Goal: Task Accomplishment & Management: Manage account settings

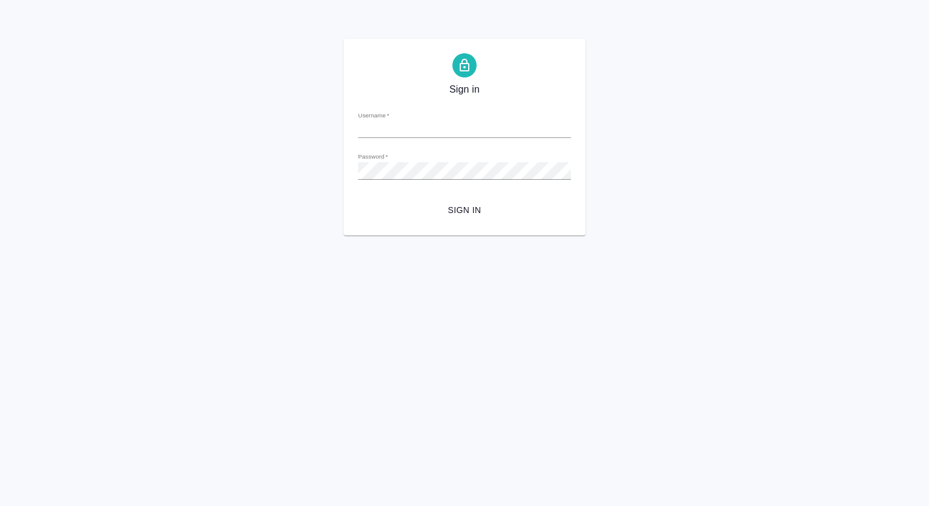
type input "s.kovtun@awatera.com"
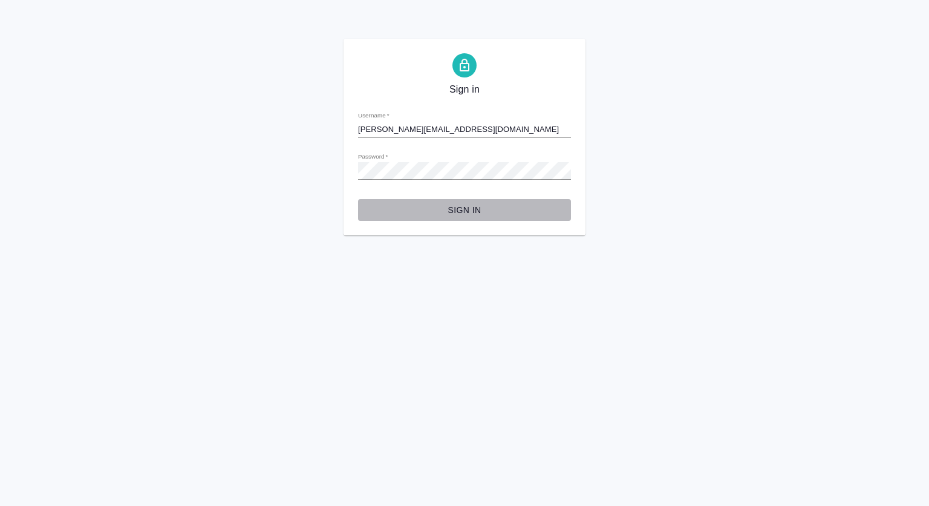
click at [472, 206] on span "Sign in" at bounding box center [465, 210] width 194 height 15
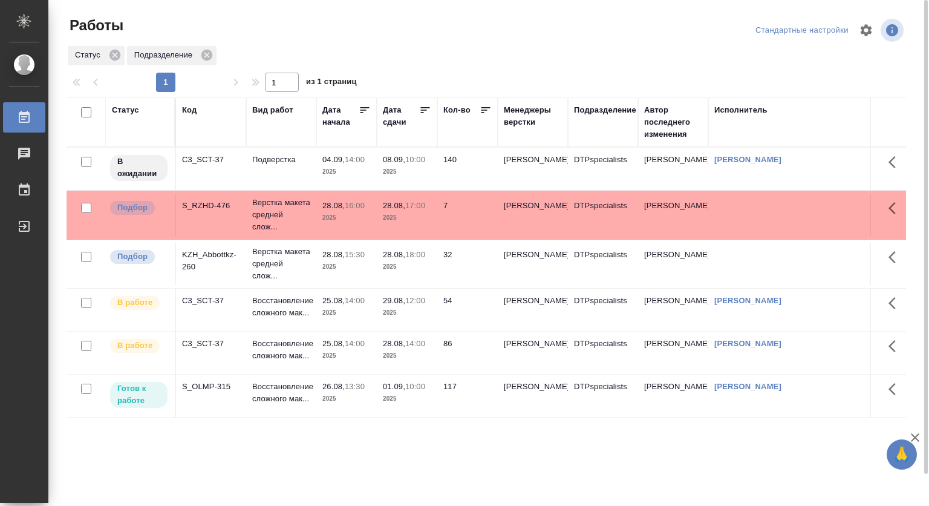
click at [355, 368] on td "25.08, 14:00 2025" at bounding box center [346, 353] width 60 height 42
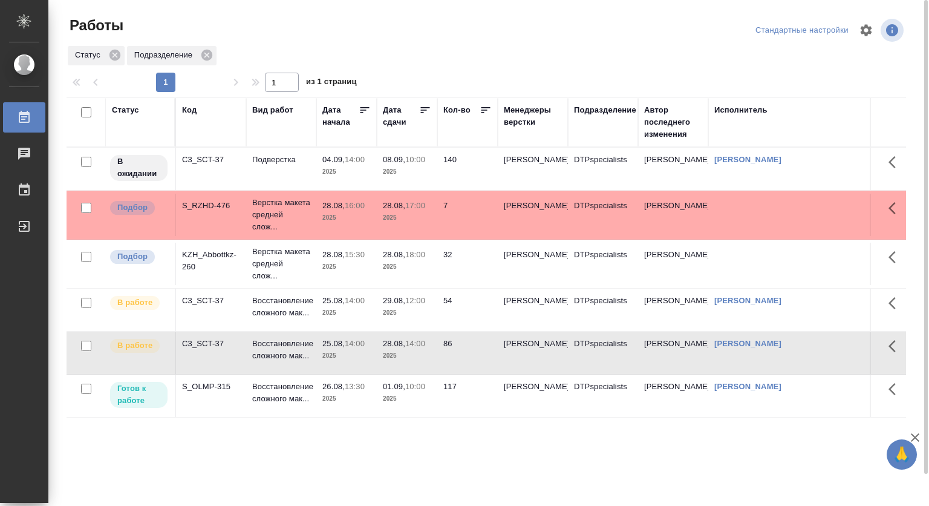
click at [332, 348] on p "25.08," at bounding box center [333, 343] width 22 height 9
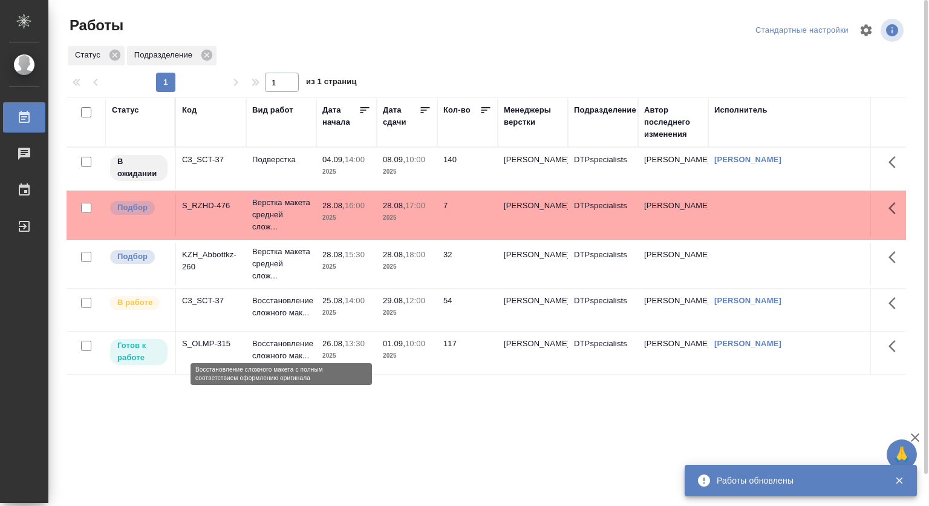
click at [282, 319] on p "Восстановление сложного мак..." at bounding box center [281, 307] width 58 height 24
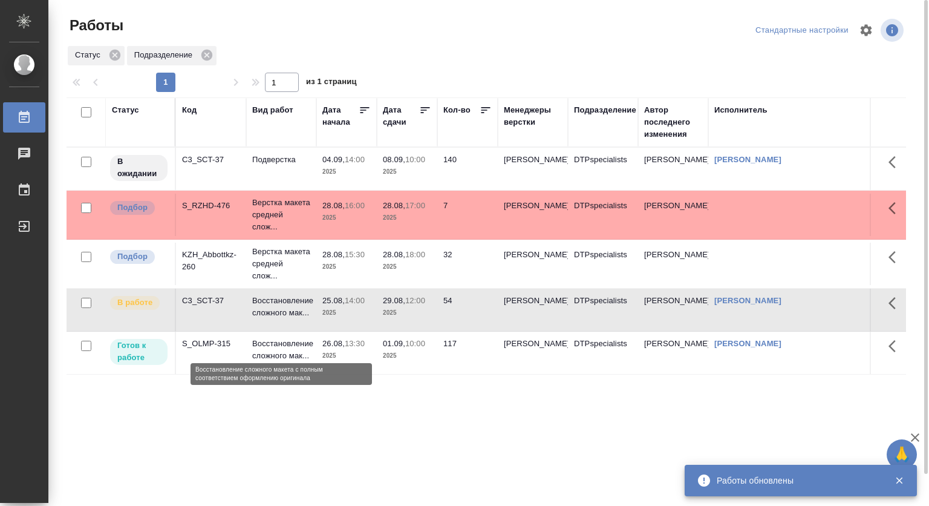
click at [282, 319] on p "Восстановление сложного мак..." at bounding box center [281, 307] width 58 height 24
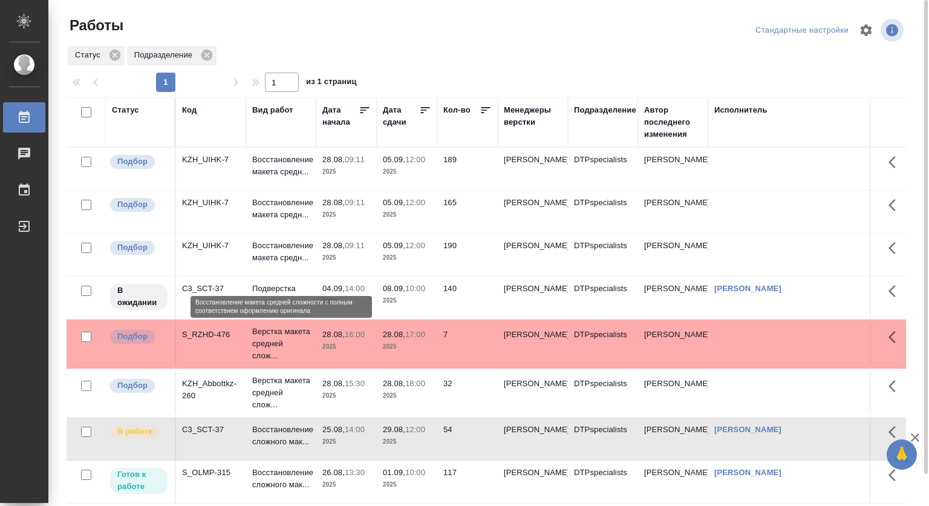
click at [271, 264] on p "Восстановление макета средн..." at bounding box center [281, 252] width 58 height 24
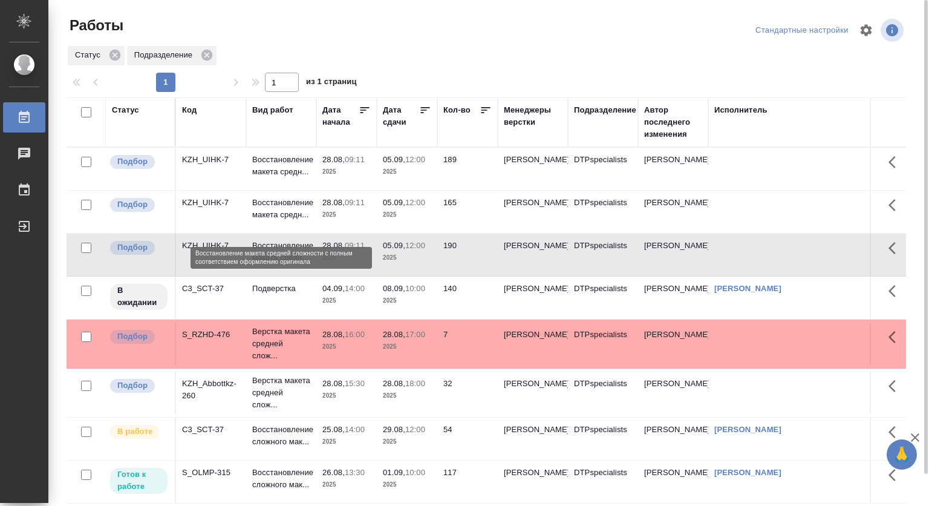
click at [268, 217] on p "Восстановление макета средн..." at bounding box center [281, 209] width 58 height 24
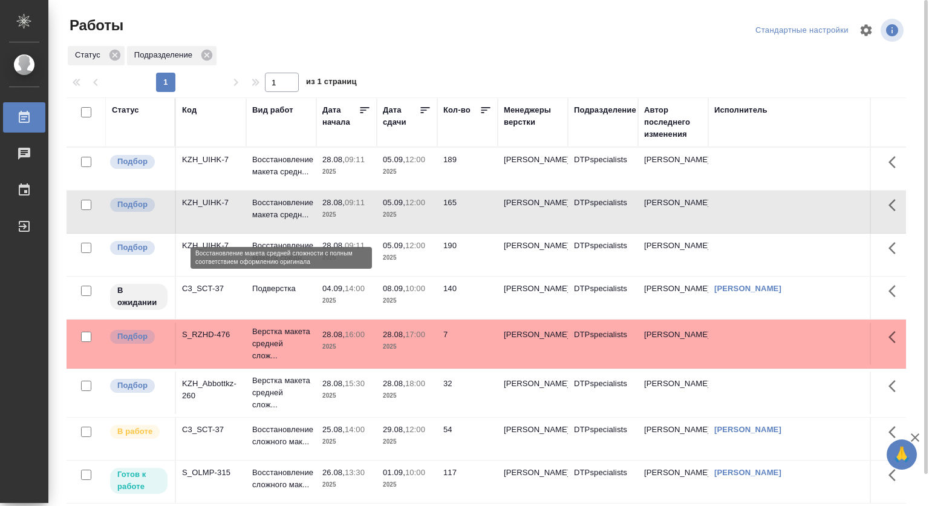
click at [268, 217] on p "Восстановление макета средн..." at bounding box center [281, 209] width 58 height 24
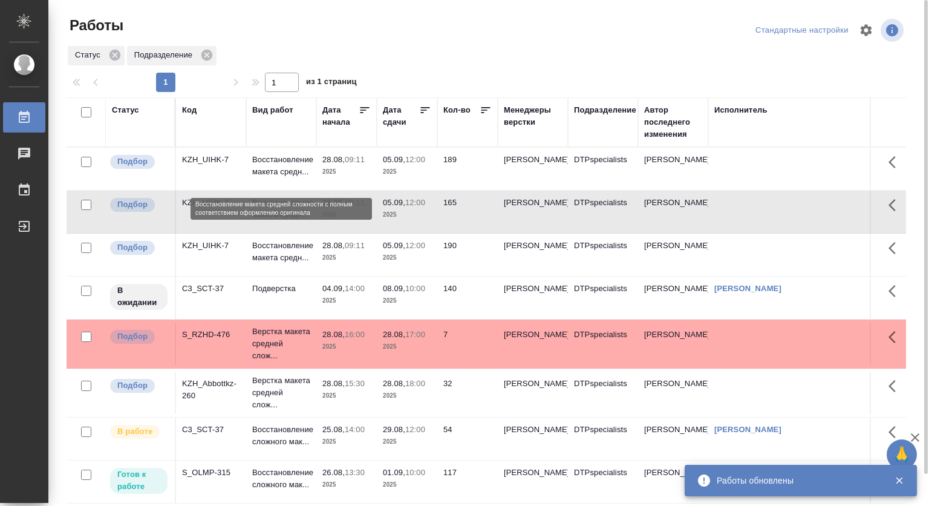
click at [276, 165] on p "Восстановление макета средн..." at bounding box center [281, 166] width 58 height 24
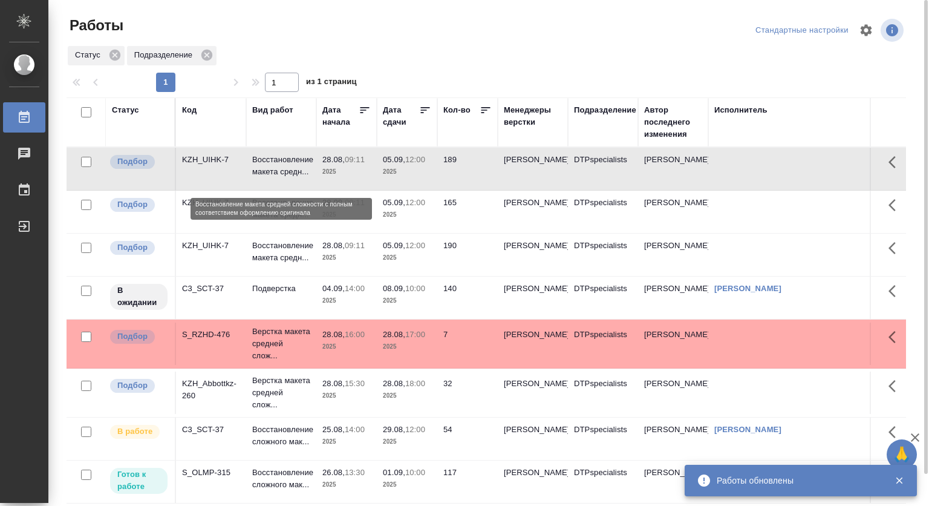
click at [276, 165] on p "Восстановление макета средн..." at bounding box center [281, 166] width 58 height 24
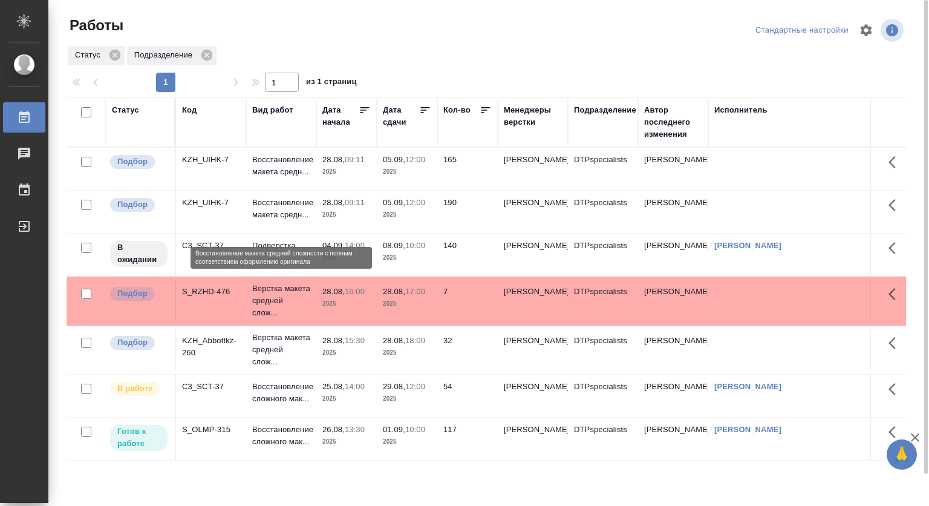
click at [307, 207] on p "Восстановление макета средн..." at bounding box center [281, 209] width 58 height 24
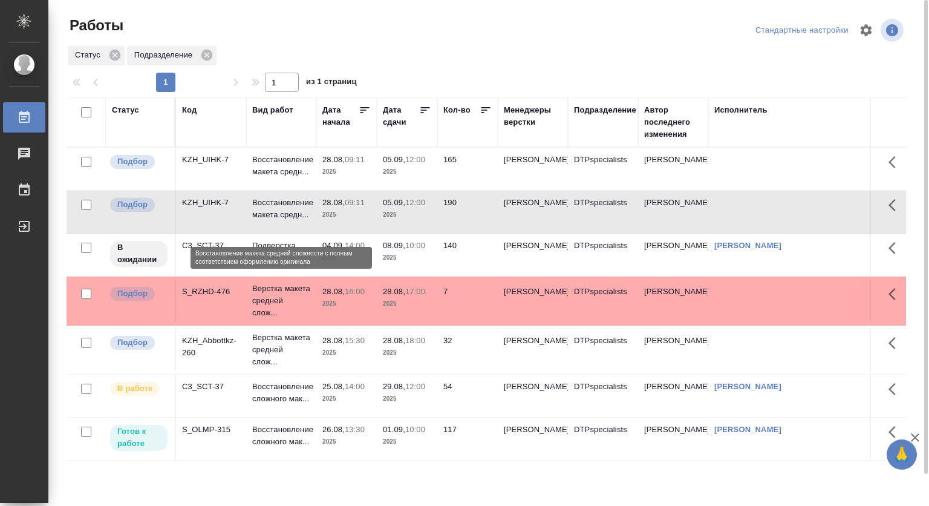
click at [275, 206] on p "Восстановление макета средн..." at bounding box center [281, 209] width 58 height 24
click at [373, 169] on td "28.08, 09:11 2025" at bounding box center [346, 169] width 60 height 42
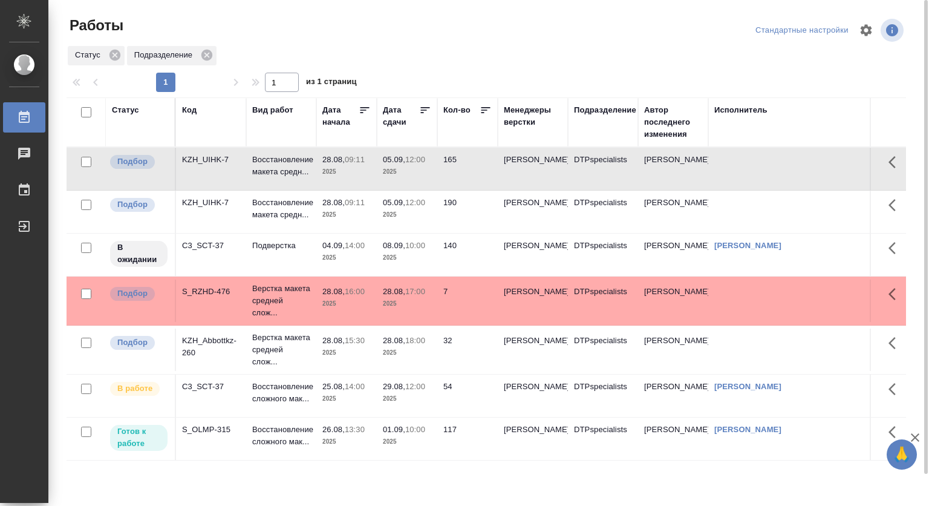
click at [373, 169] on td "28.08, 09:11 2025" at bounding box center [346, 169] width 60 height 42
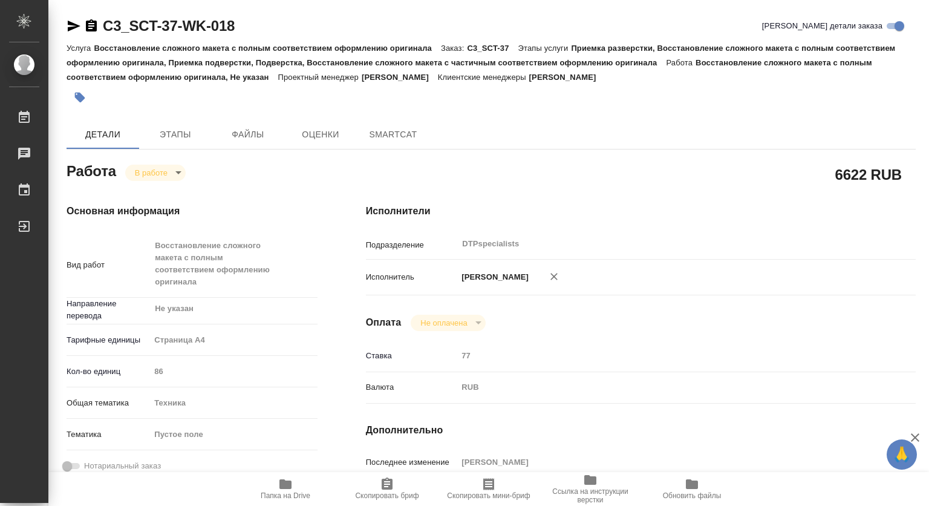
type textarea "x"
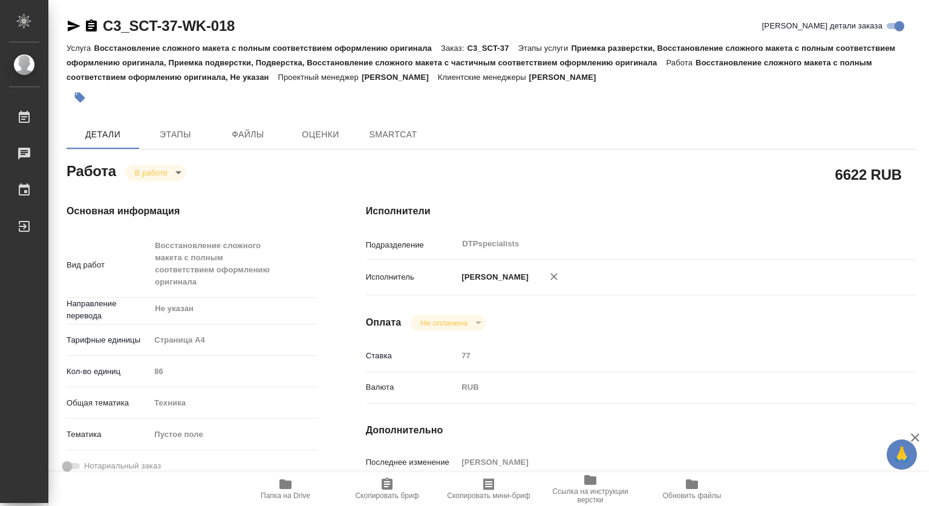
type textarea "x"
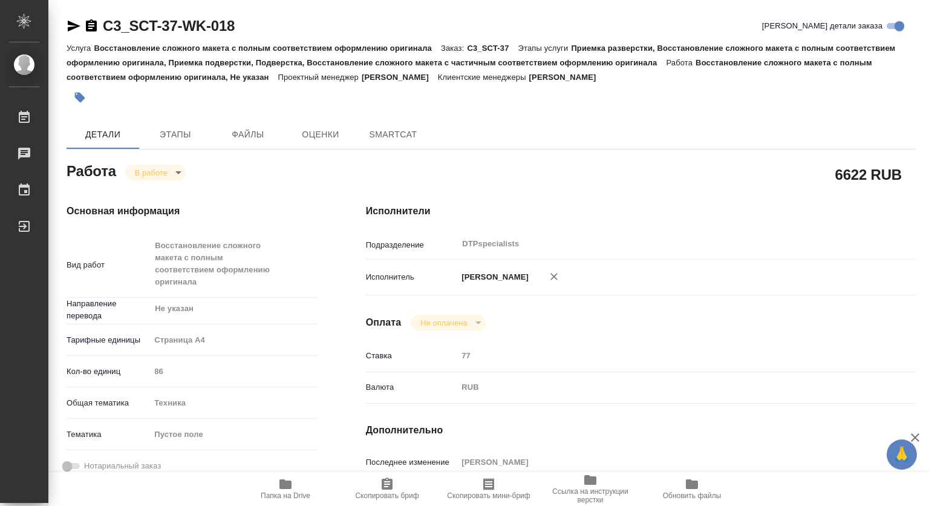
type textarea "x"
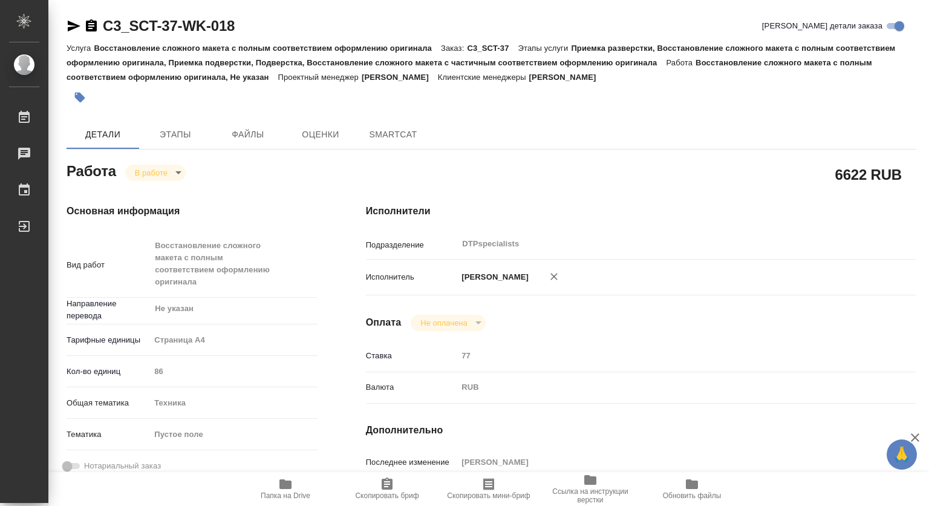
type textarea "x"
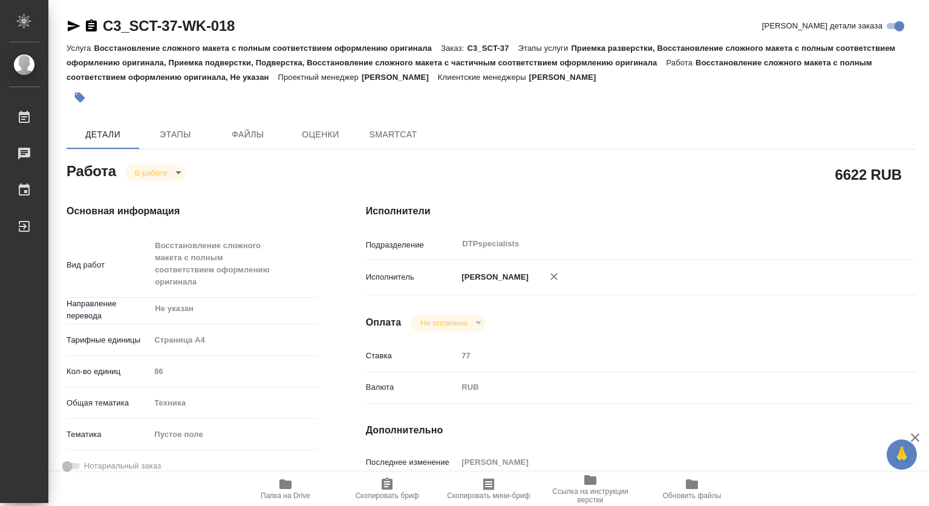
type textarea "x"
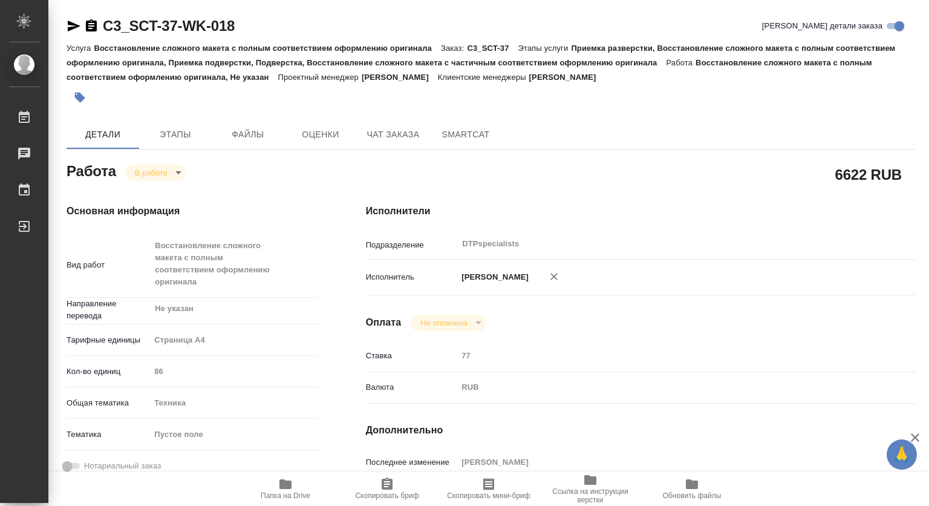
click at [281, 488] on icon "button" at bounding box center [285, 484] width 12 height 10
type textarea "x"
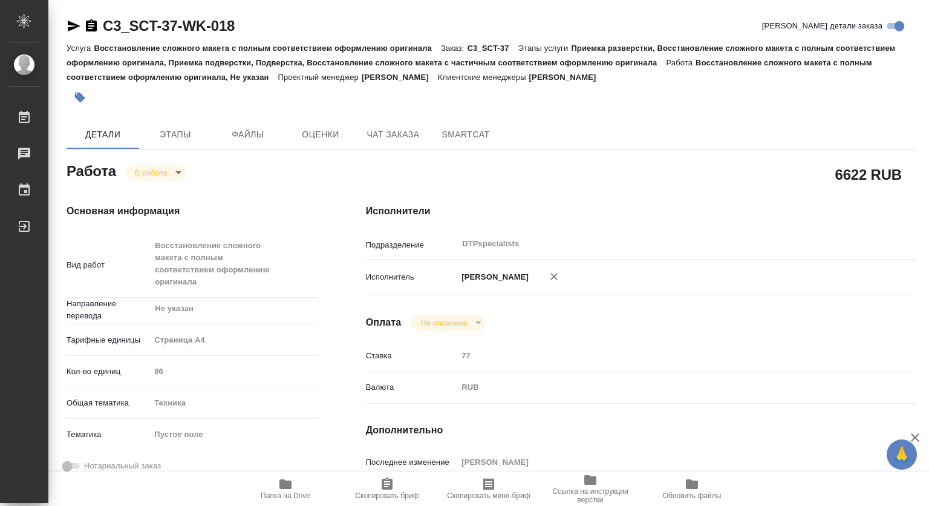
type textarea "x"
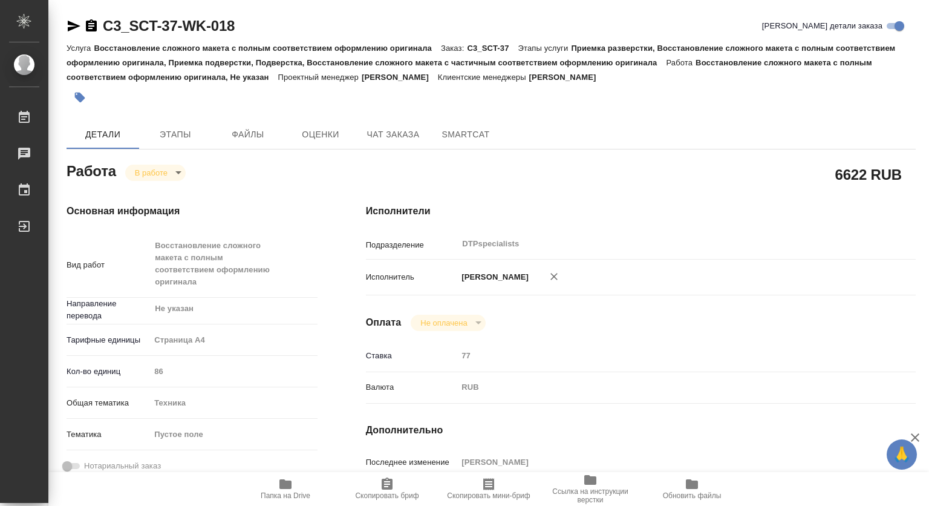
type textarea "x"
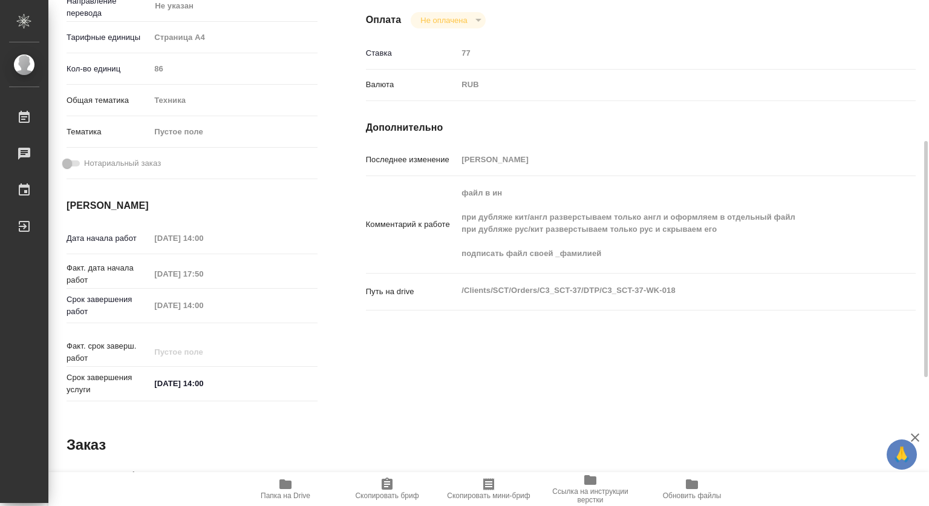
click at [289, 494] on span "Папка на Drive" at bounding box center [286, 495] width 50 height 8
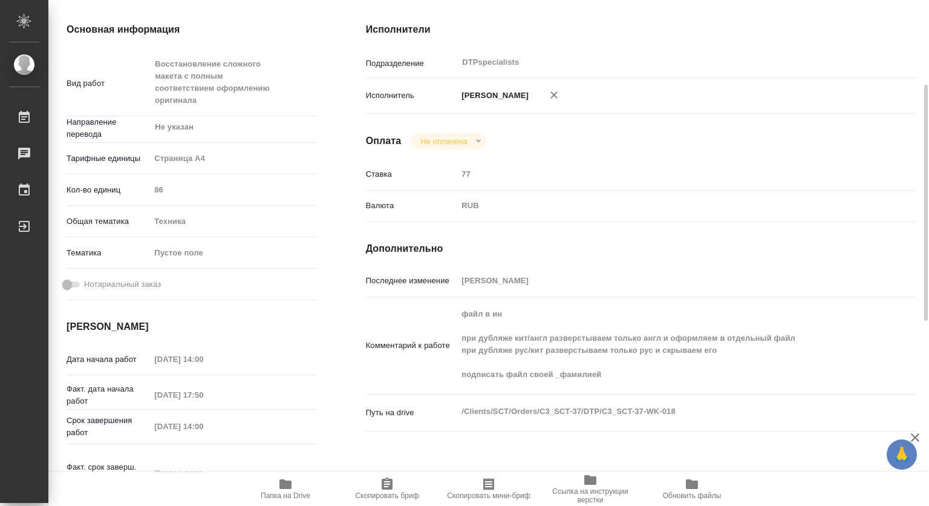
scroll to position [0, 0]
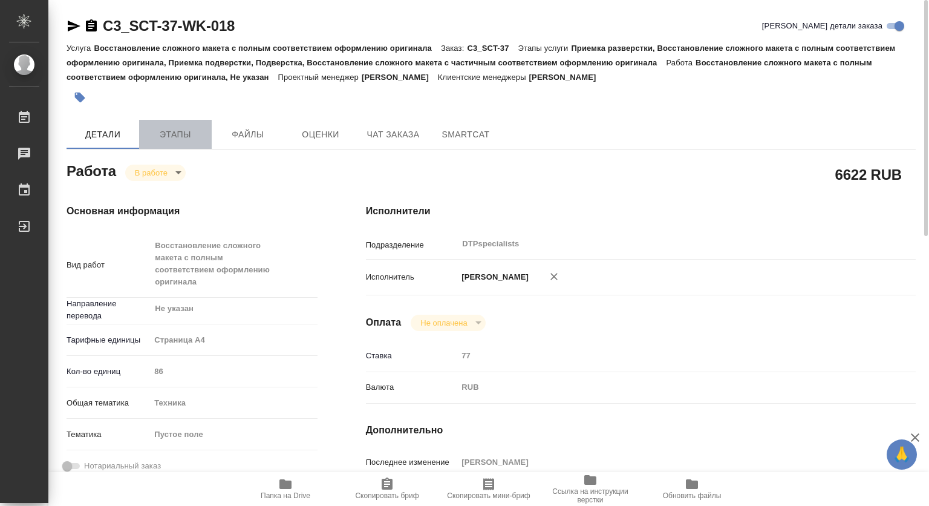
click at [178, 133] on span "Этапы" at bounding box center [175, 134] width 58 height 15
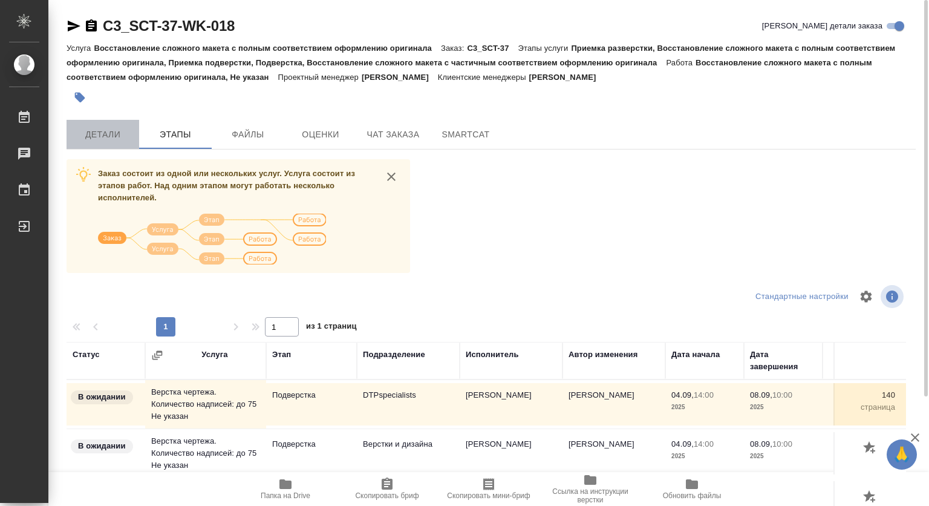
click at [111, 133] on span "Детали" at bounding box center [103, 134] width 58 height 15
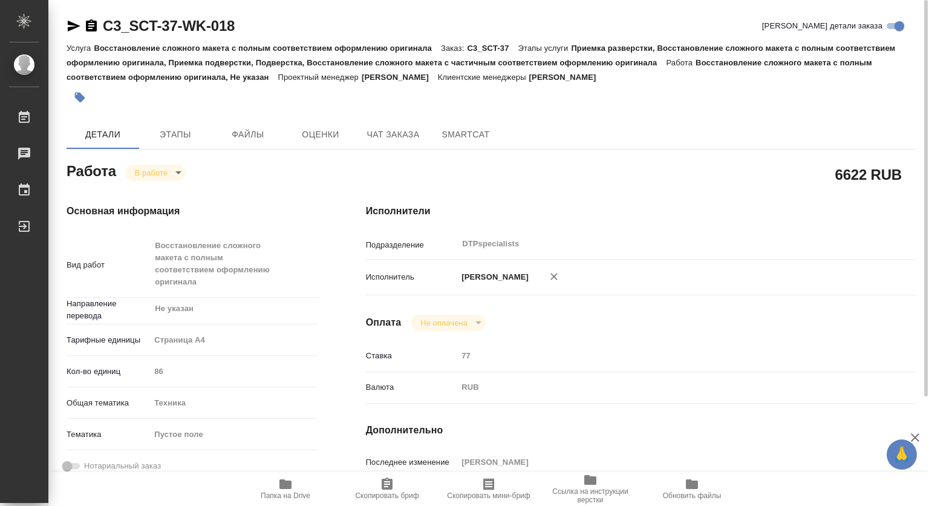
type textarea "x"
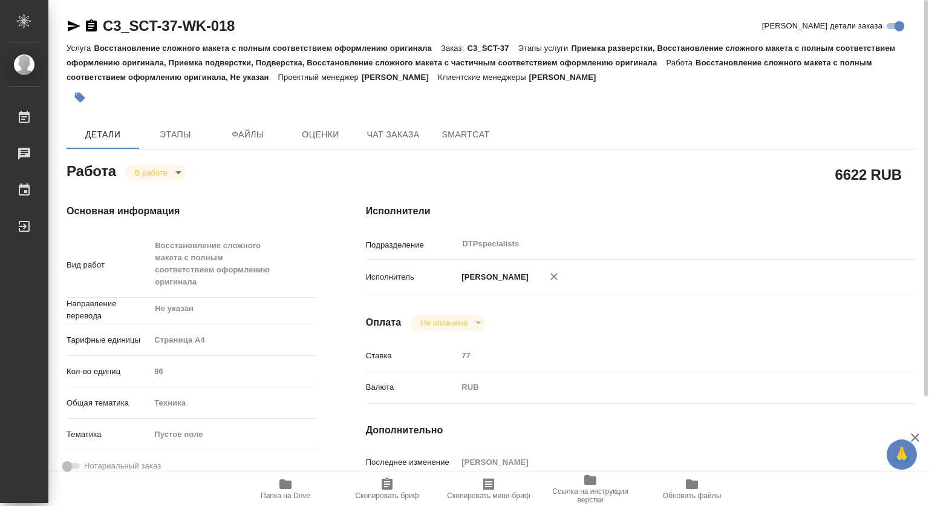
scroll to position [302, 0]
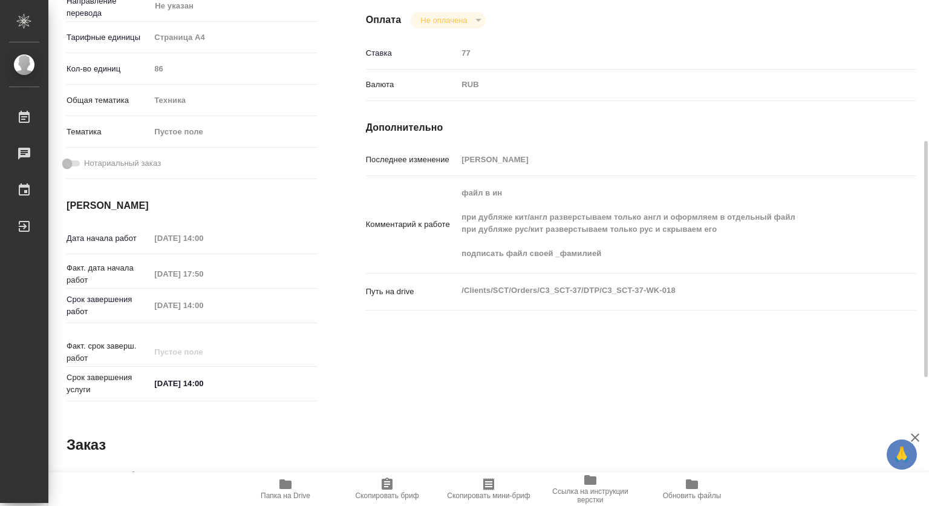
type textarea "x"
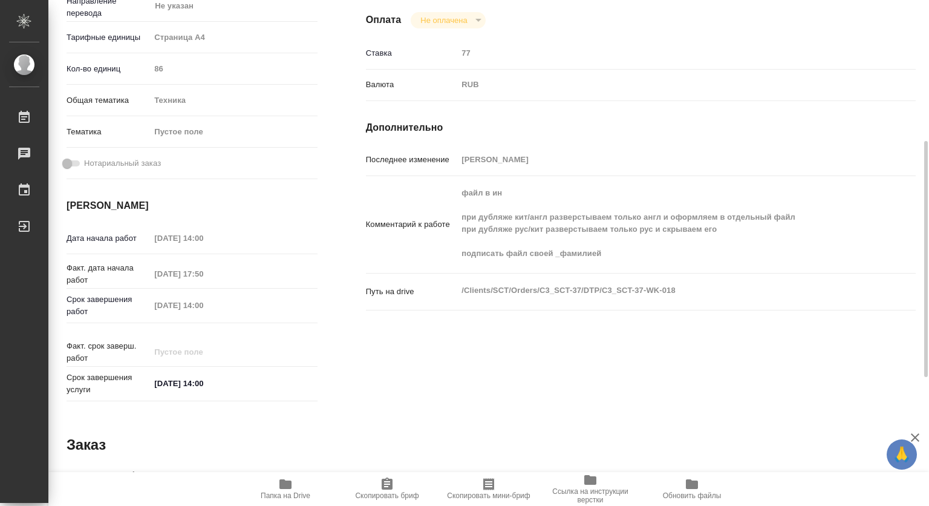
scroll to position [0, 0]
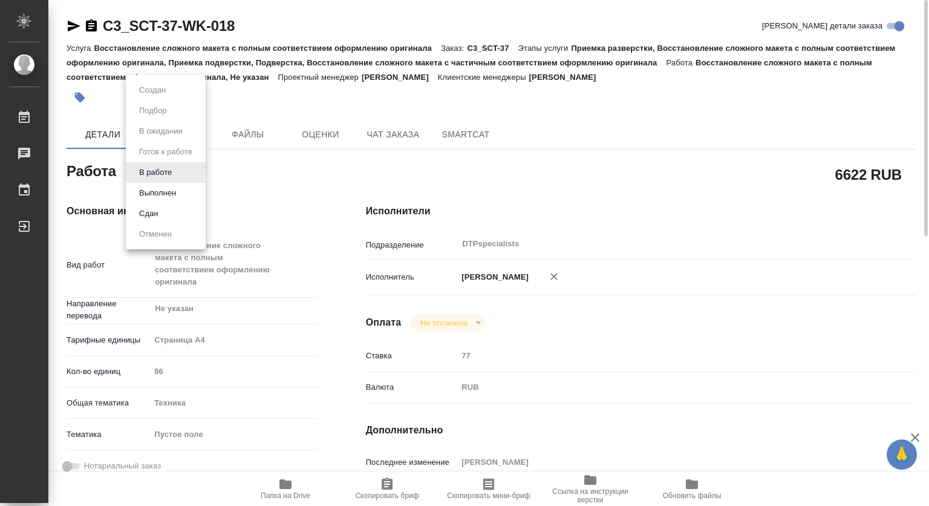
click at [175, 169] on body "🙏 .cls-1 fill:#fff; AWATERA Kovtun Svetlana Работы 0 Чаты График Выйти C3_SCT-3…" at bounding box center [464, 253] width 929 height 506
click at [155, 195] on button "Выполнен" at bounding box center [158, 192] width 44 height 13
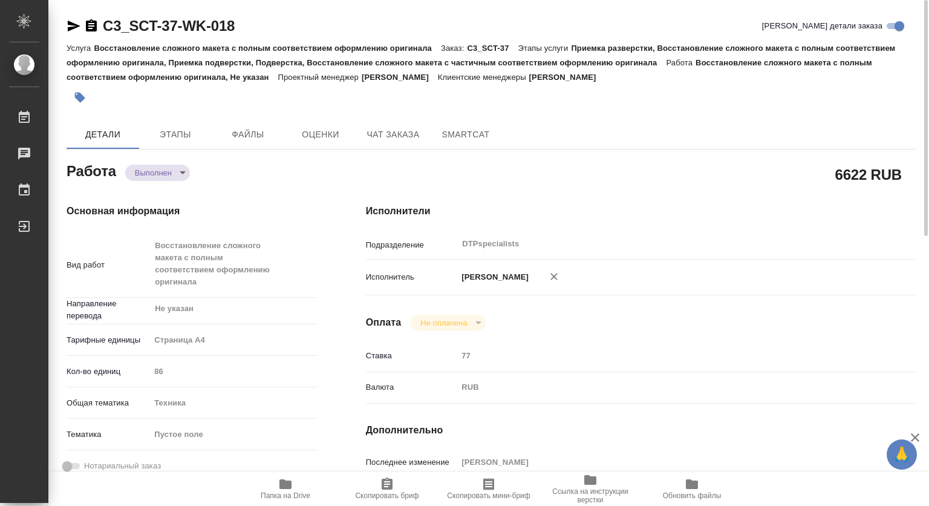
type textarea "x"
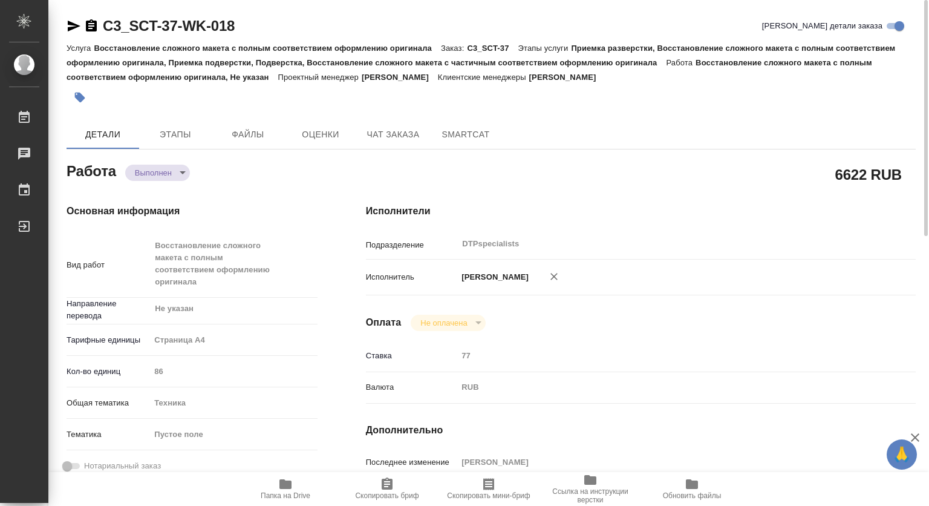
type textarea "x"
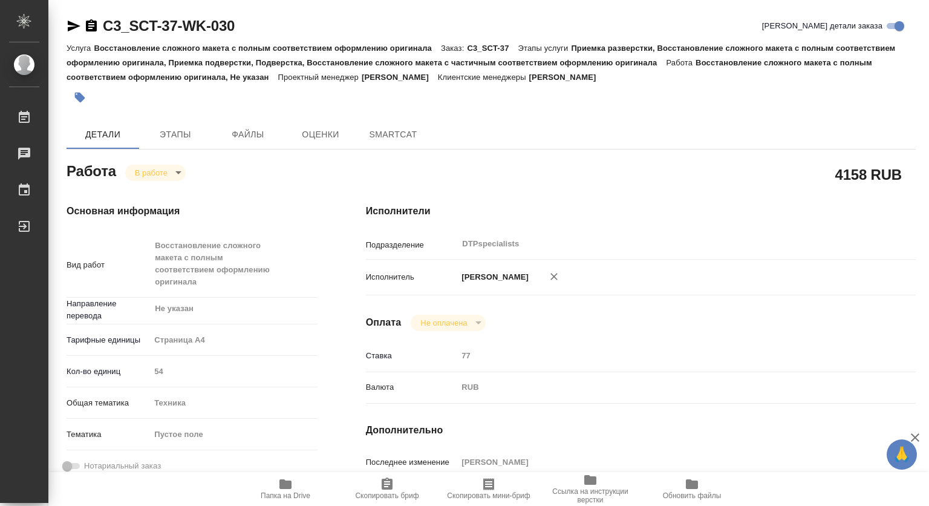
type textarea "x"
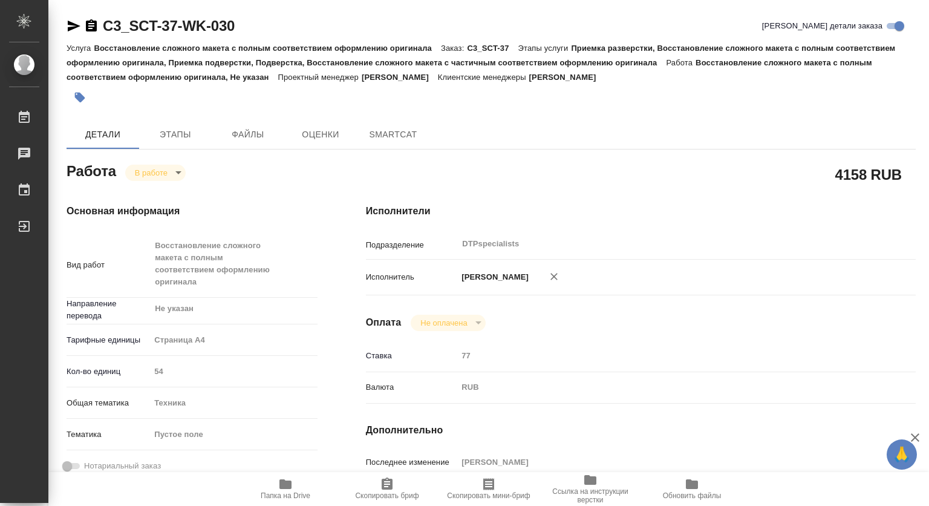
type textarea "x"
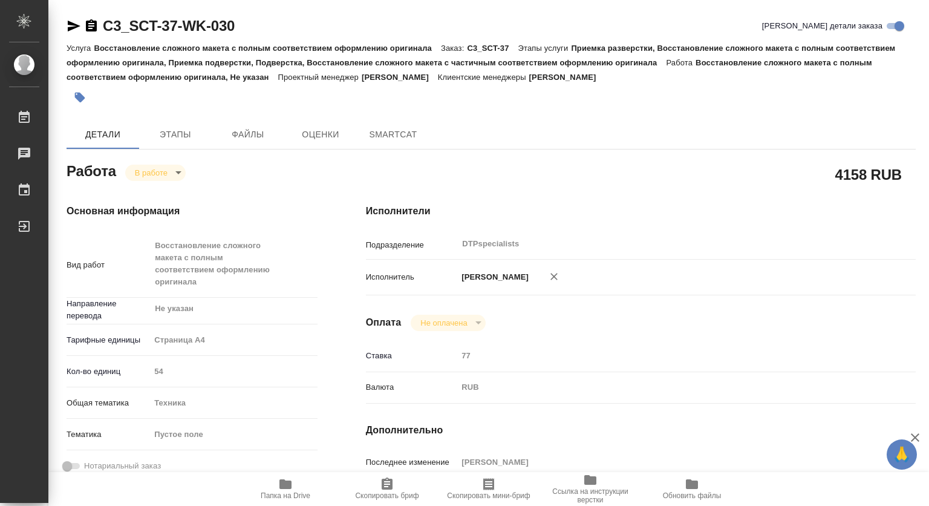
type textarea "x"
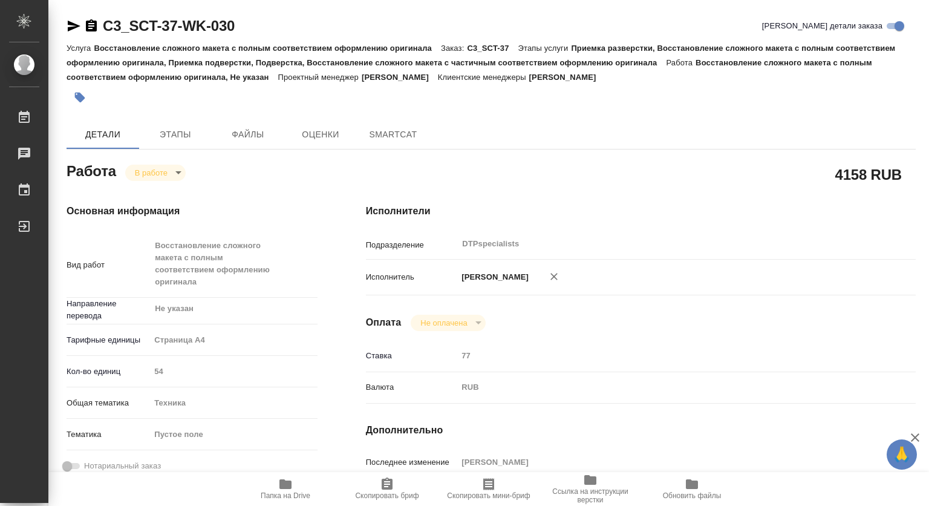
type textarea "x"
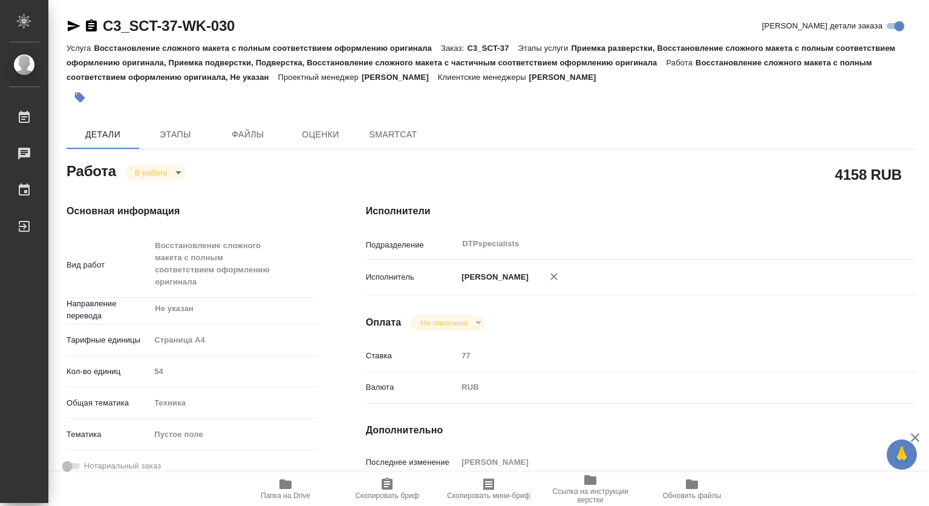
type textarea "x"
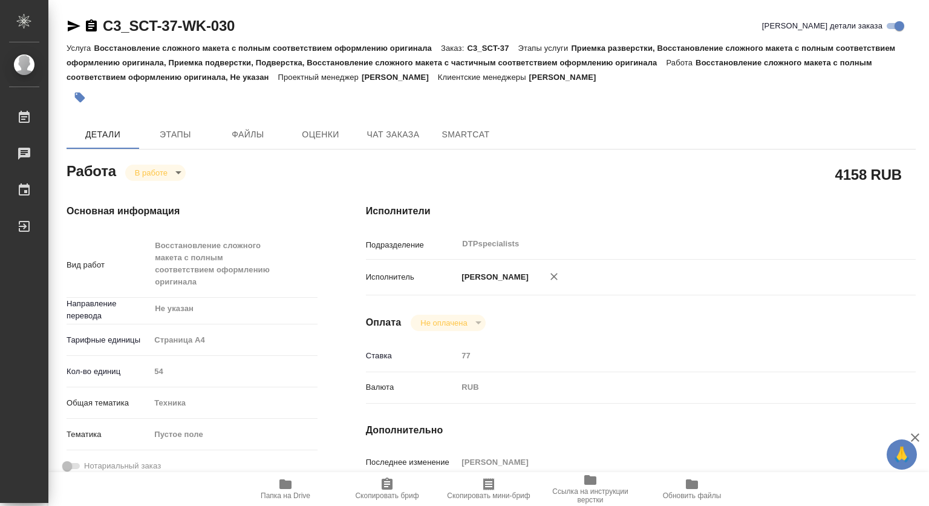
type textarea "x"
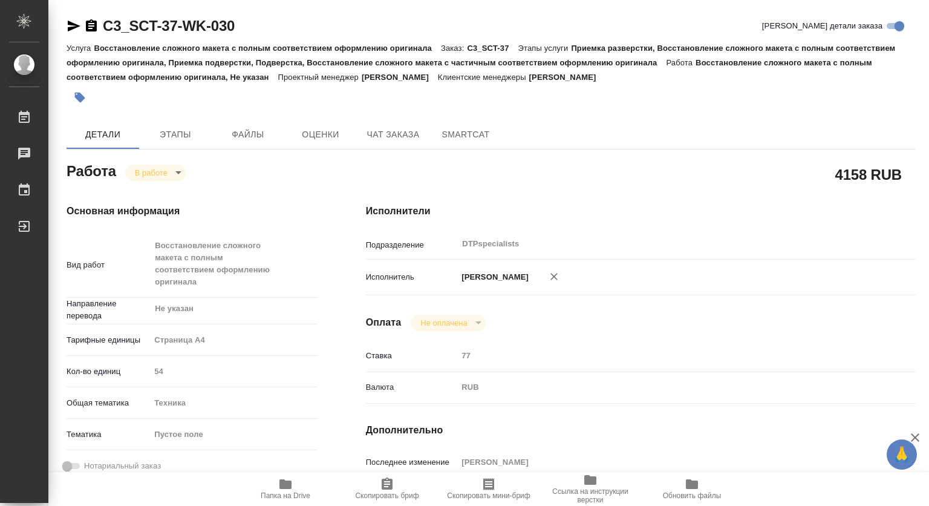
type textarea "x"
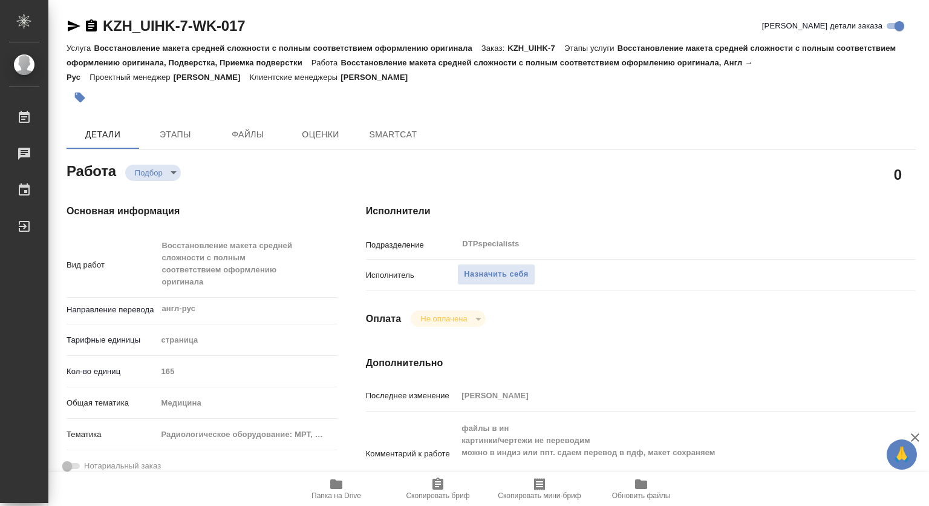
type textarea "x"
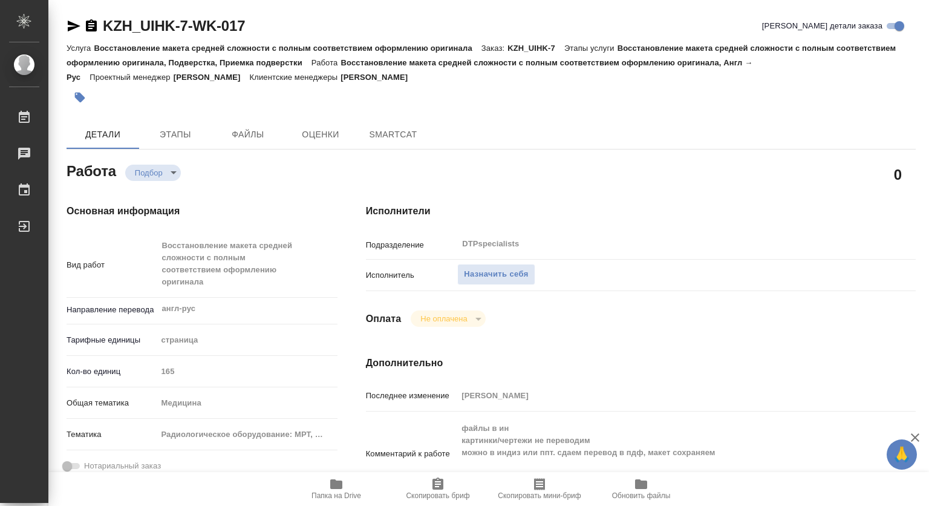
type textarea "x"
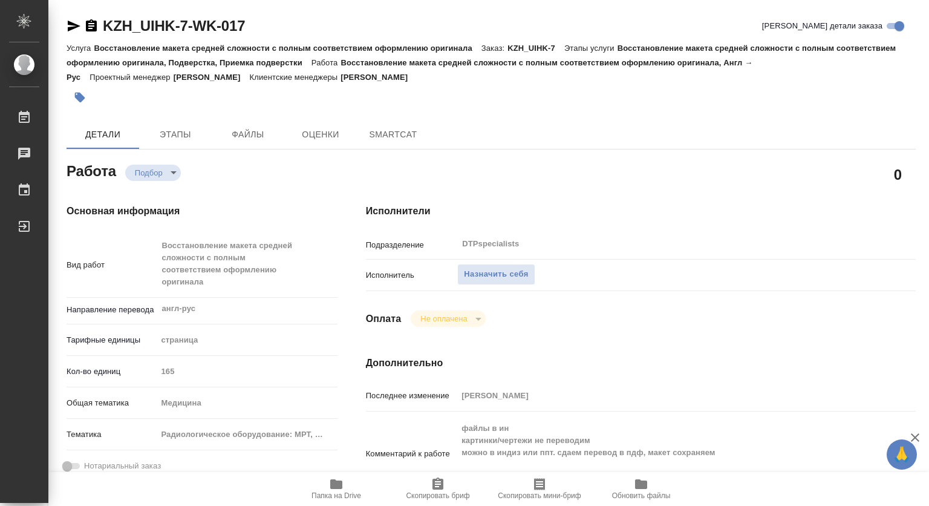
type textarea "x"
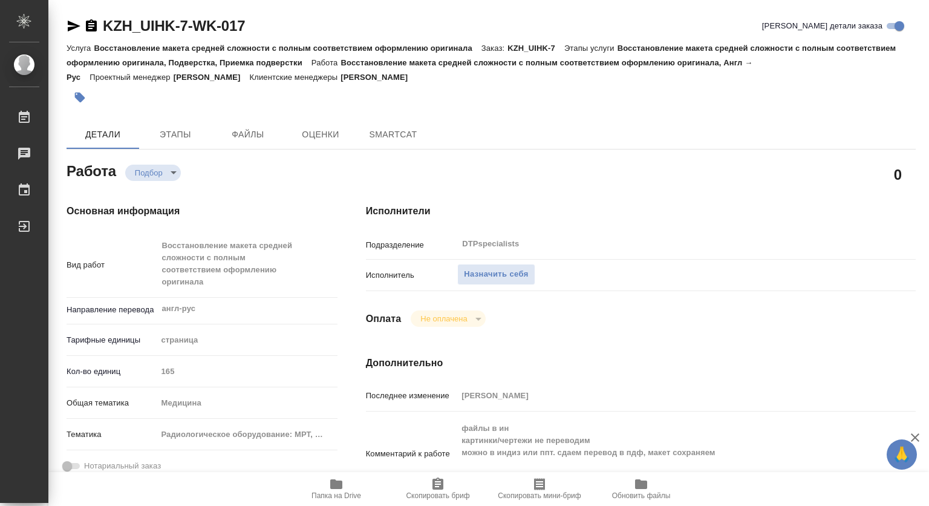
type textarea "x"
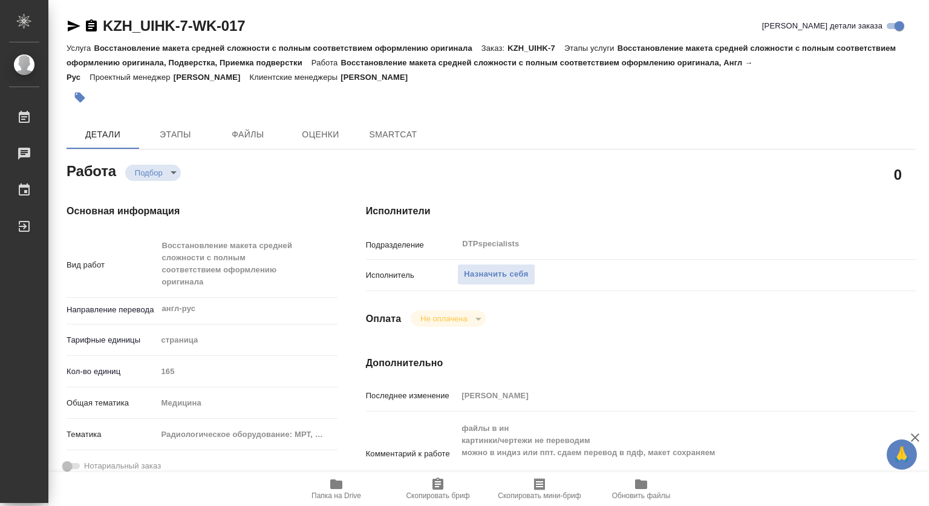
type textarea "x"
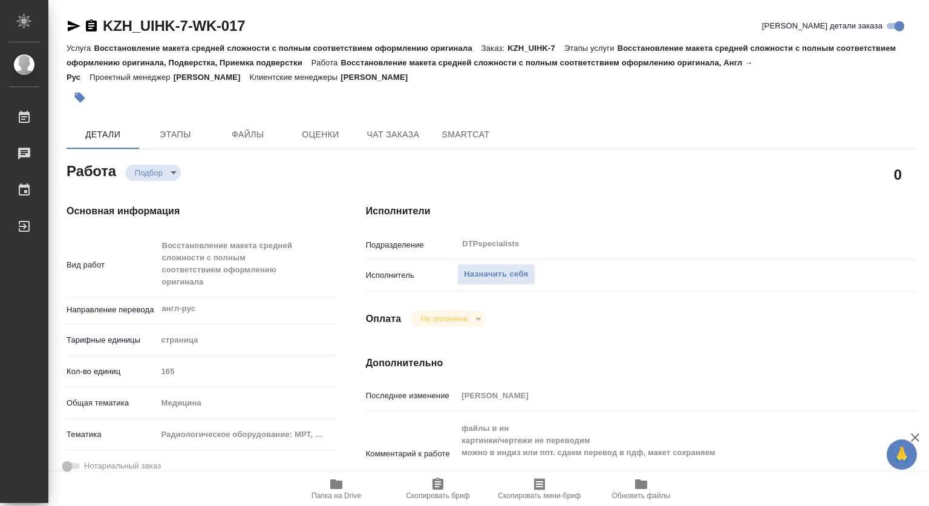
type textarea "x"
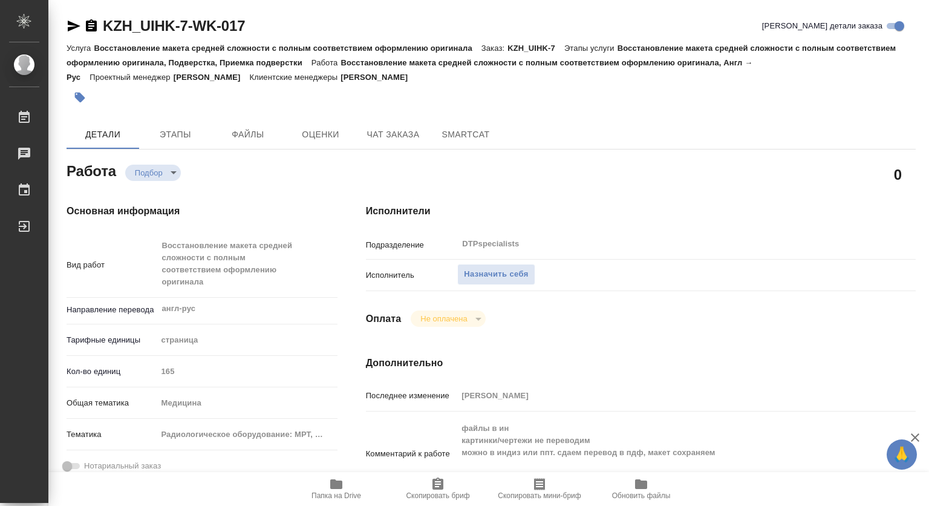
scroll to position [60, 0]
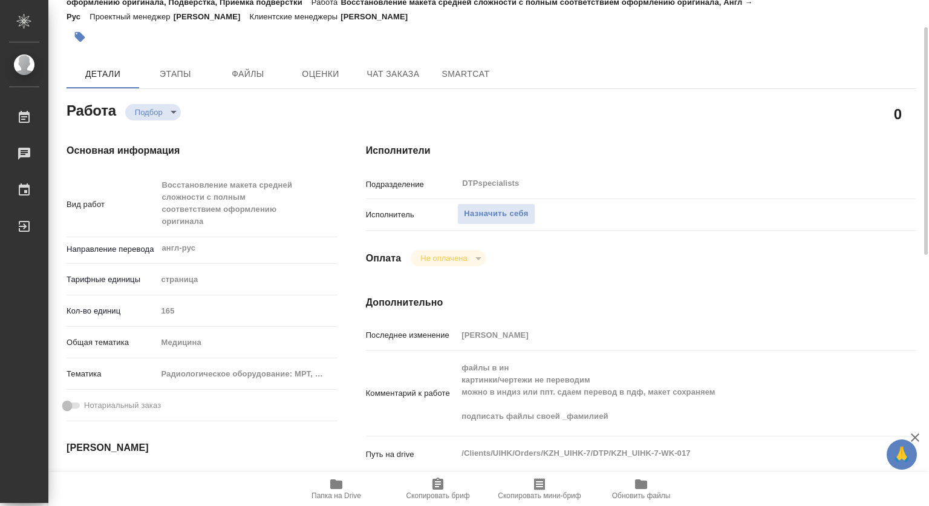
type textarea "x"
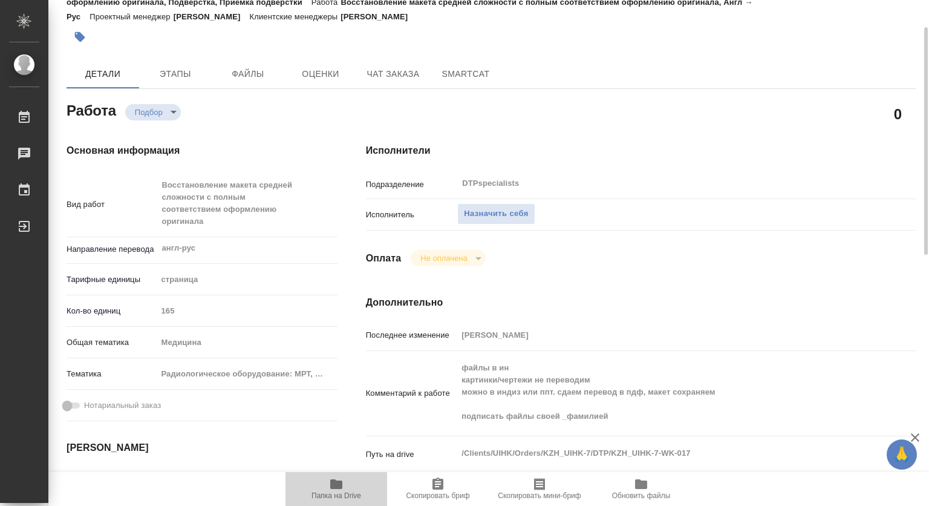
click at [337, 488] on icon "button" at bounding box center [336, 484] width 12 height 10
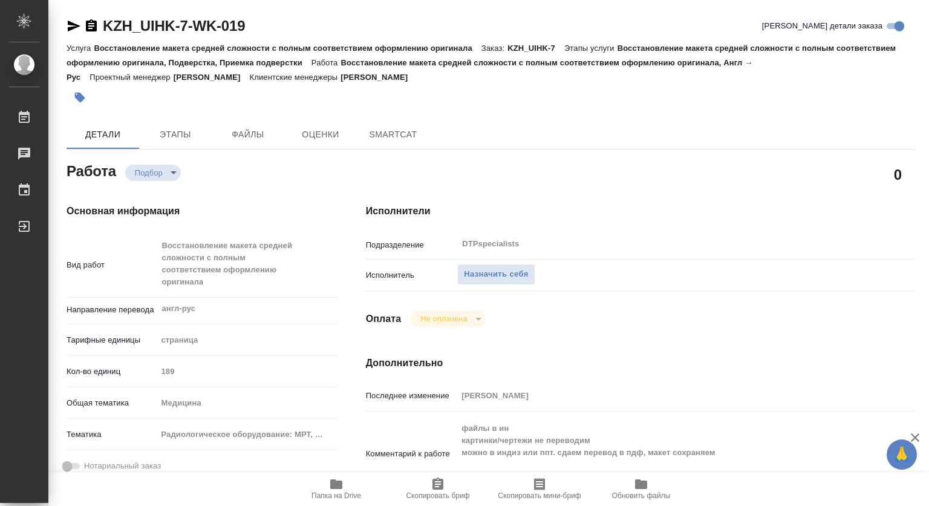
type textarea "x"
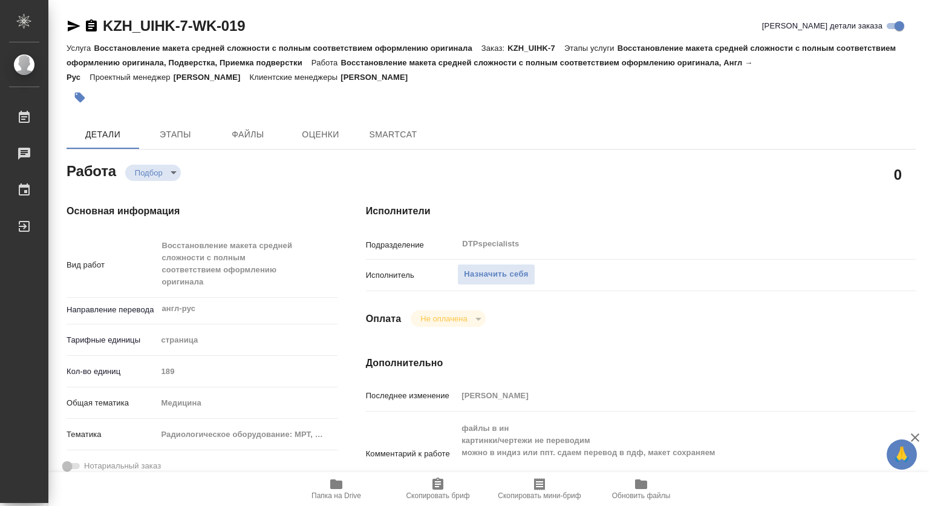
type textarea "x"
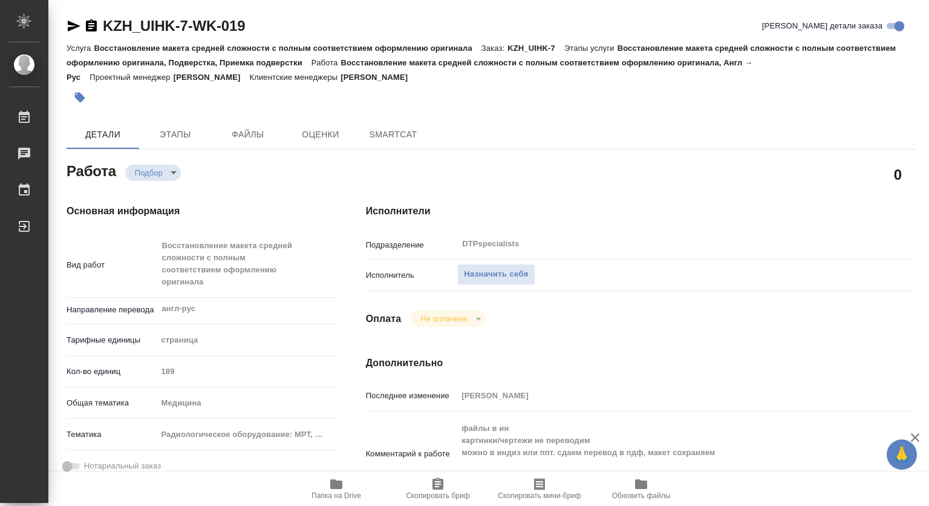
type textarea "x"
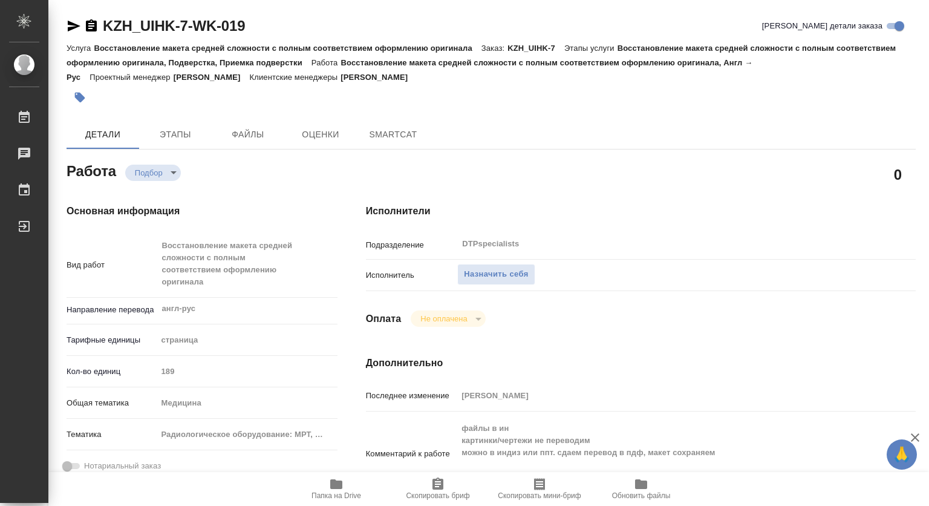
type textarea "x"
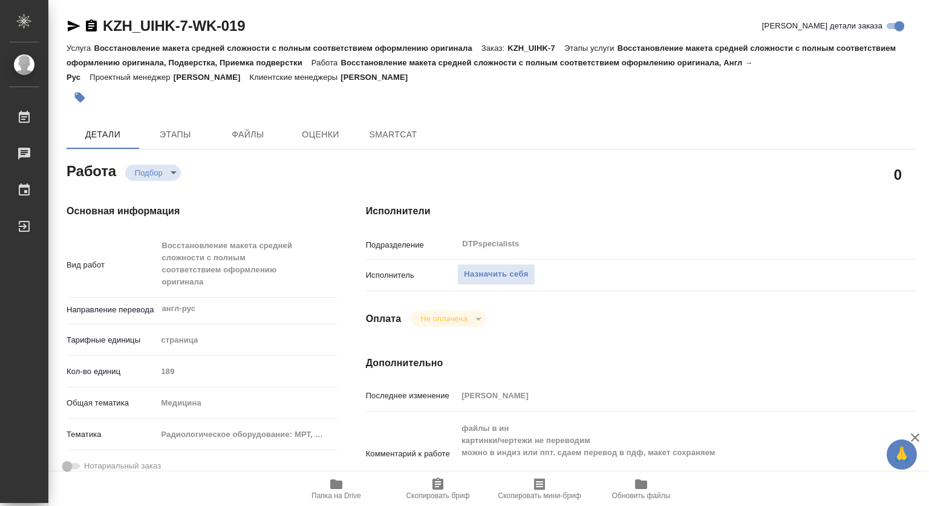
type textarea "x"
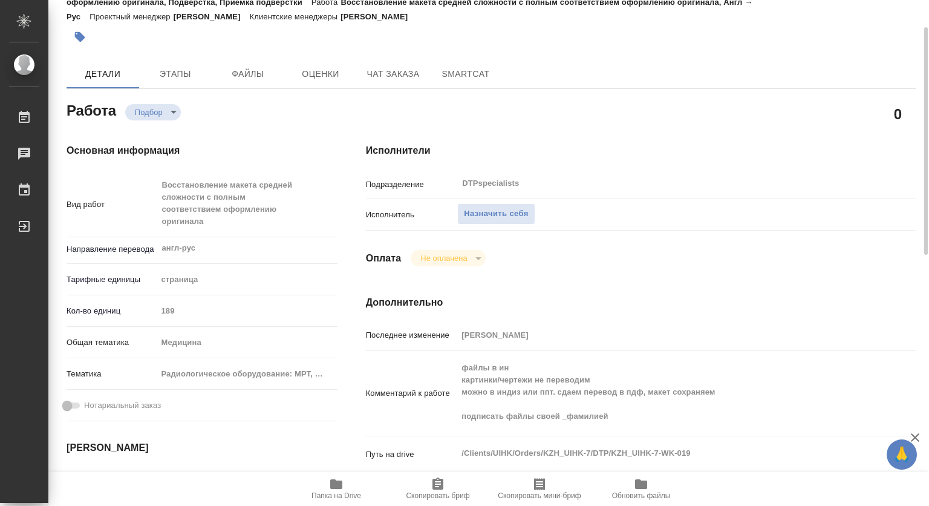
scroll to position [121, 0]
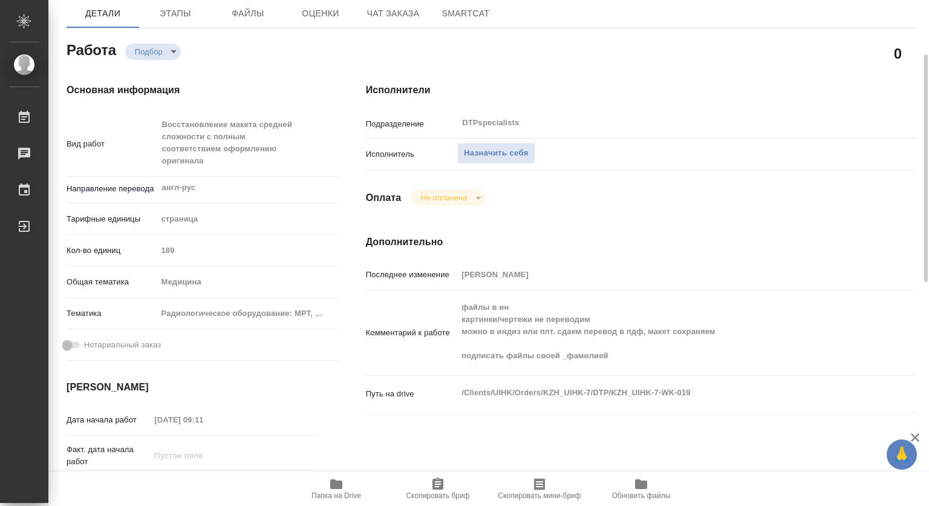
type textarea "x"
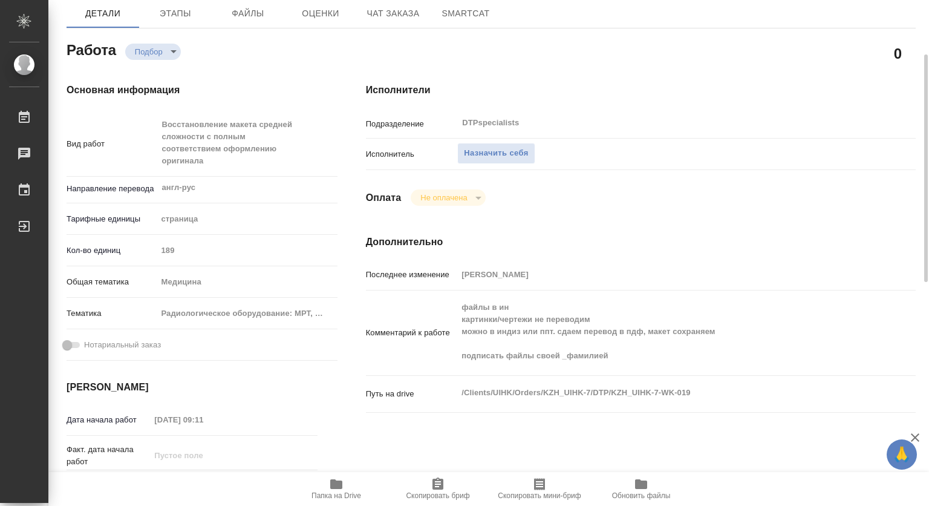
click at [336, 490] on icon "button" at bounding box center [336, 484] width 15 height 15
type textarea "x"
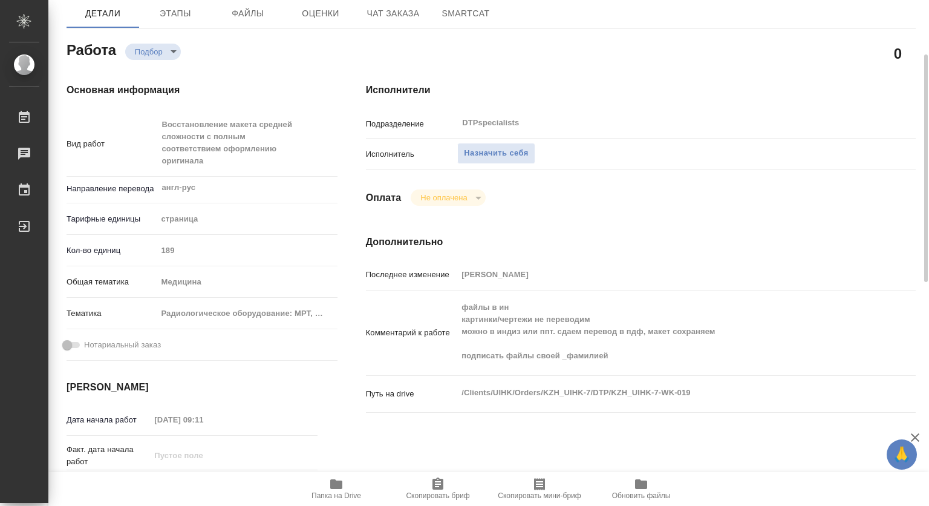
type textarea "x"
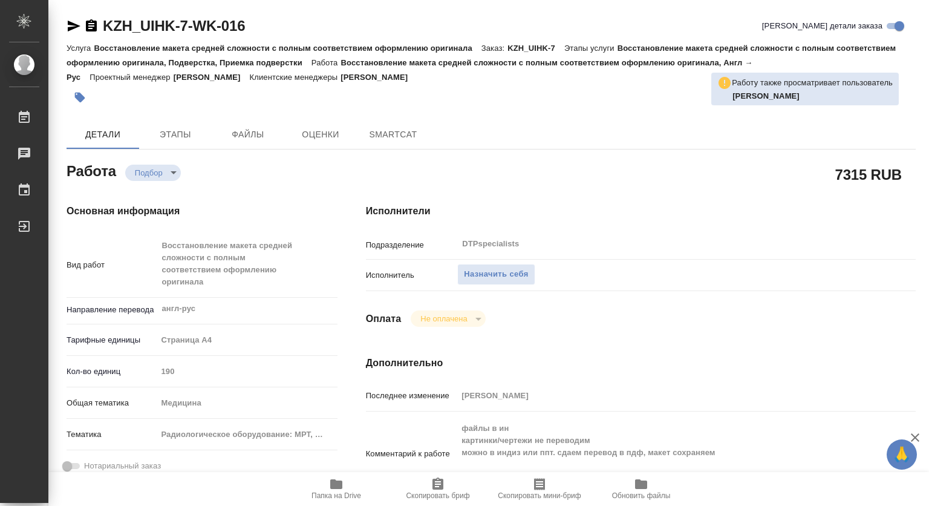
type textarea "x"
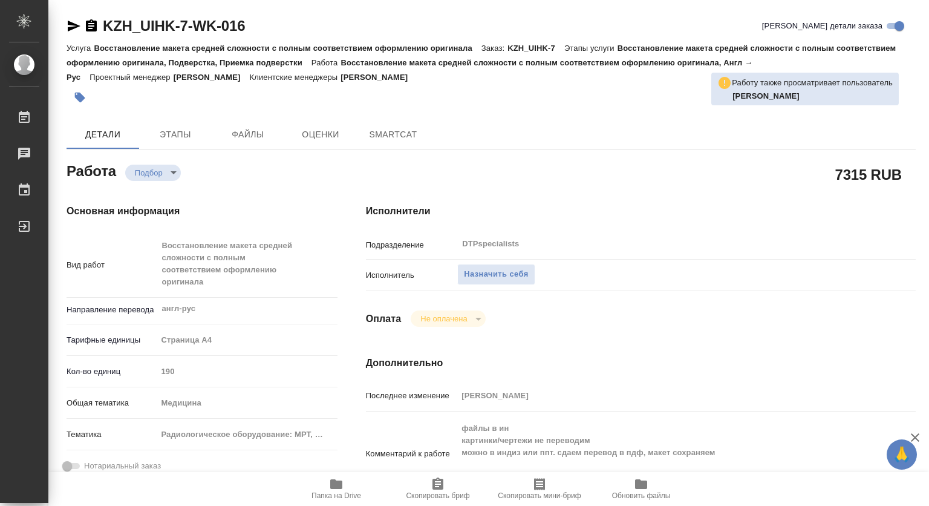
type textarea "x"
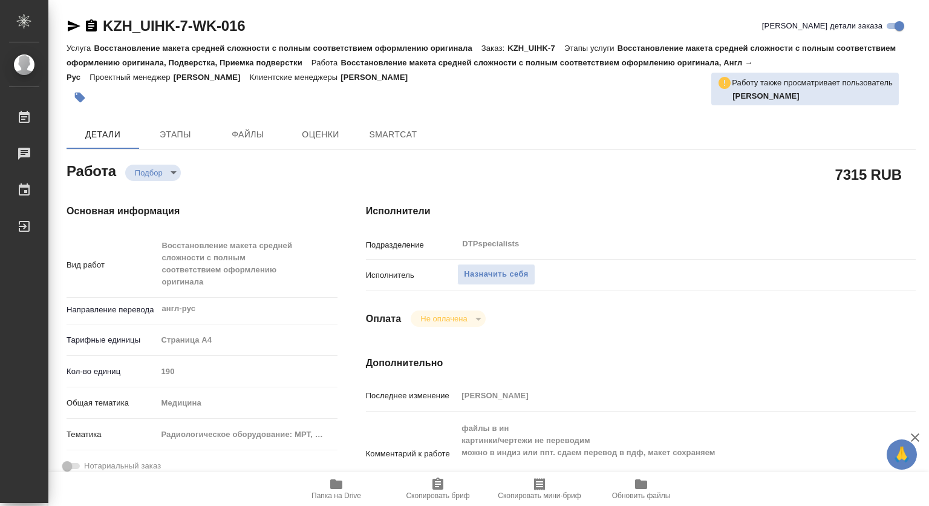
type textarea "x"
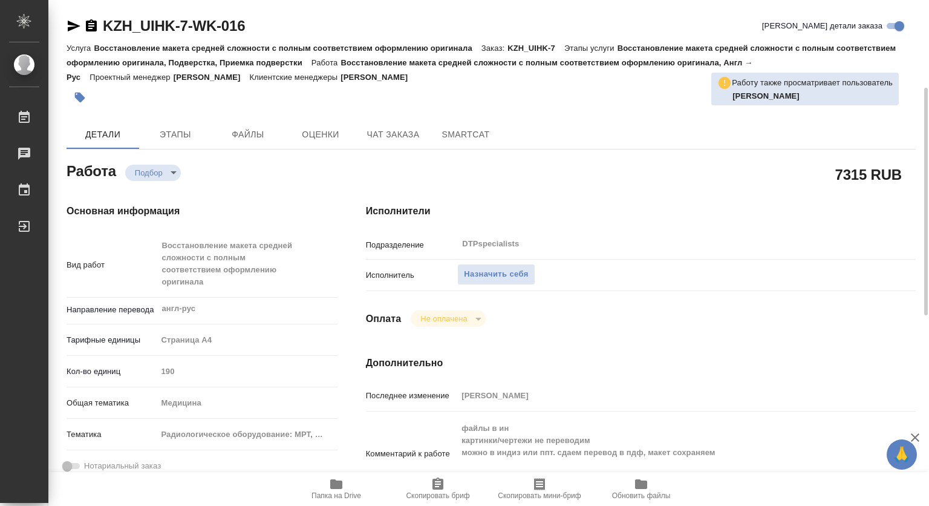
scroll to position [121, 0]
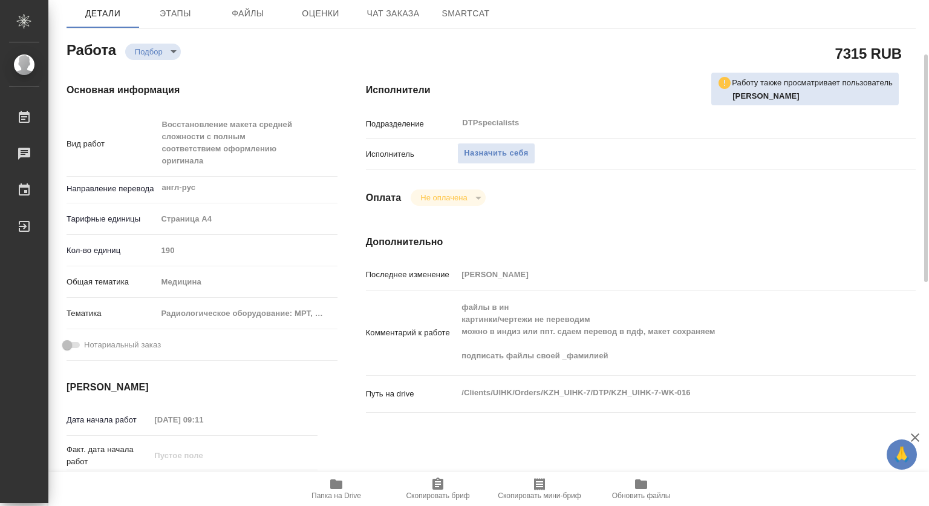
type textarea "x"
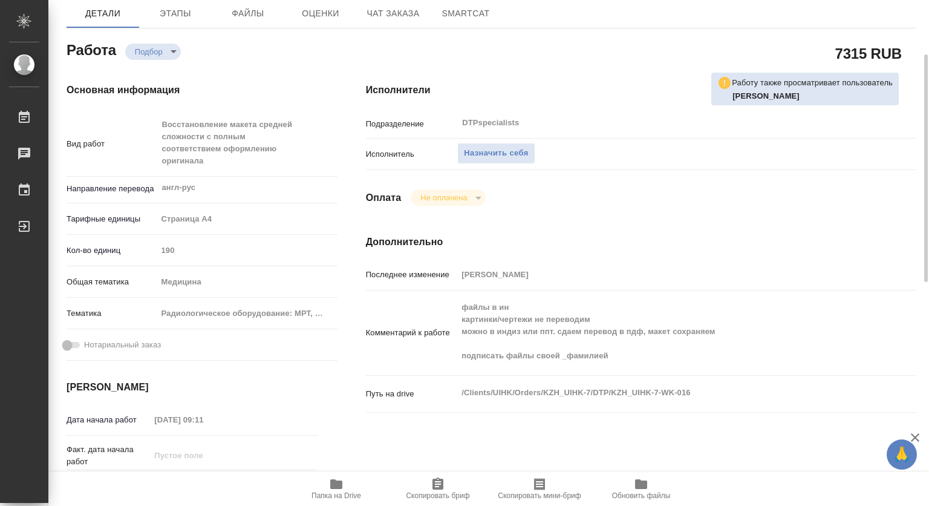
type textarea "x"
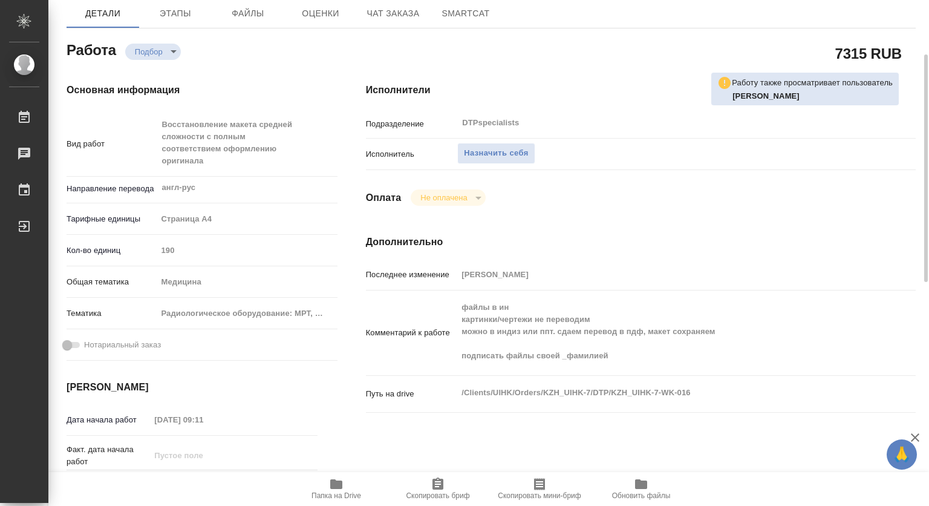
click at [336, 484] on icon "button" at bounding box center [336, 484] width 12 height 10
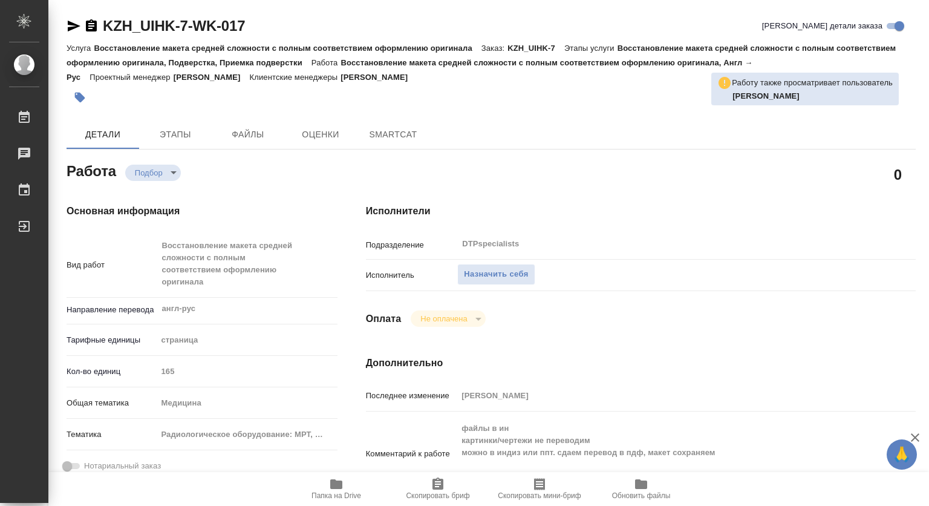
type textarea "x"
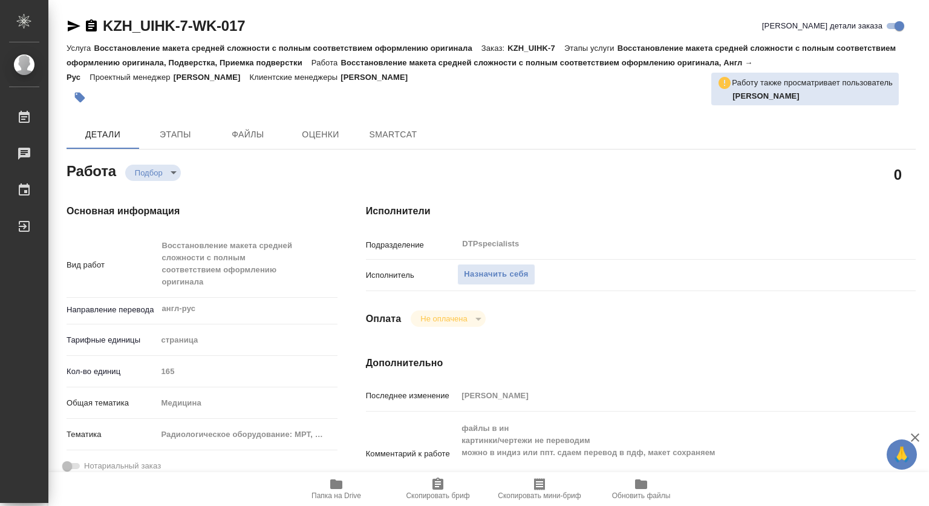
type textarea "x"
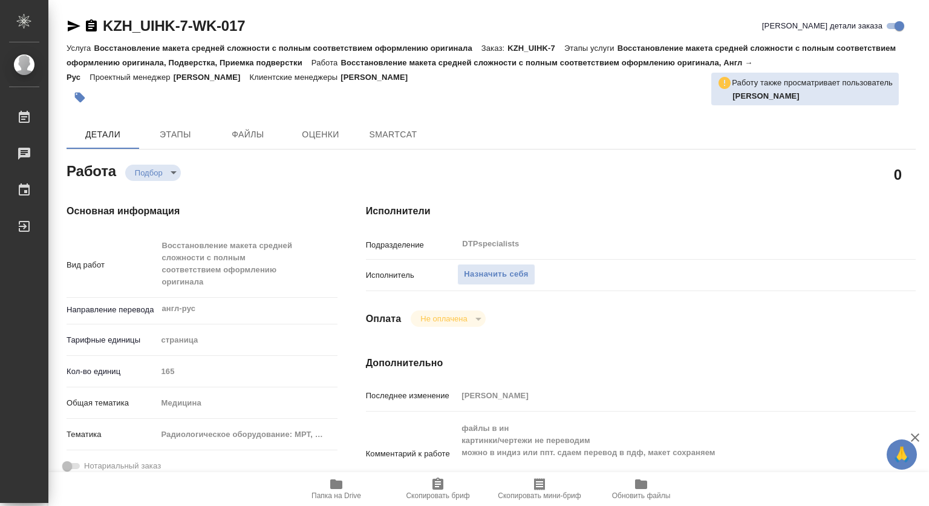
type textarea "x"
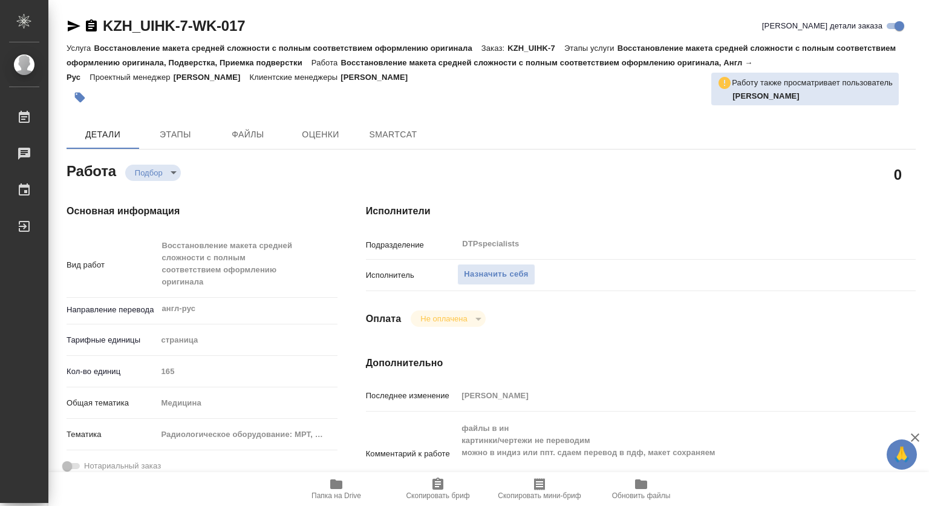
type textarea "x"
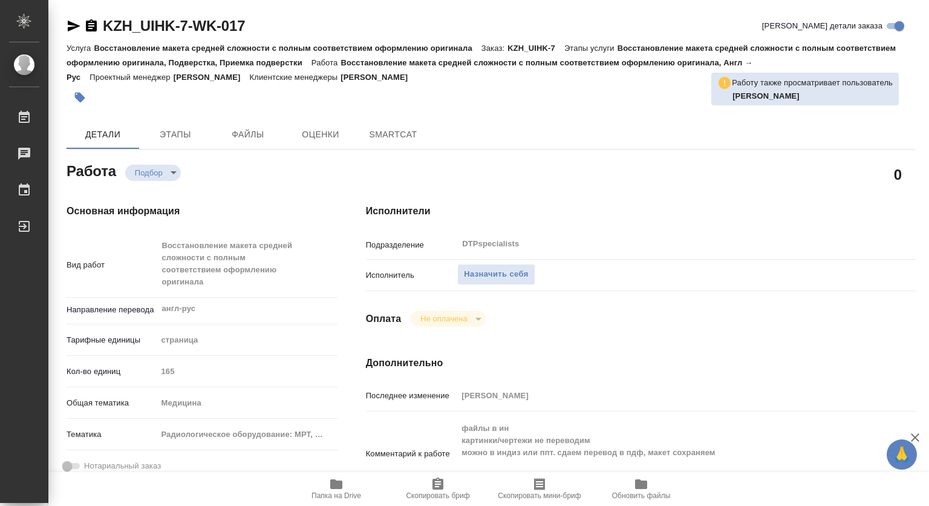
type textarea "x"
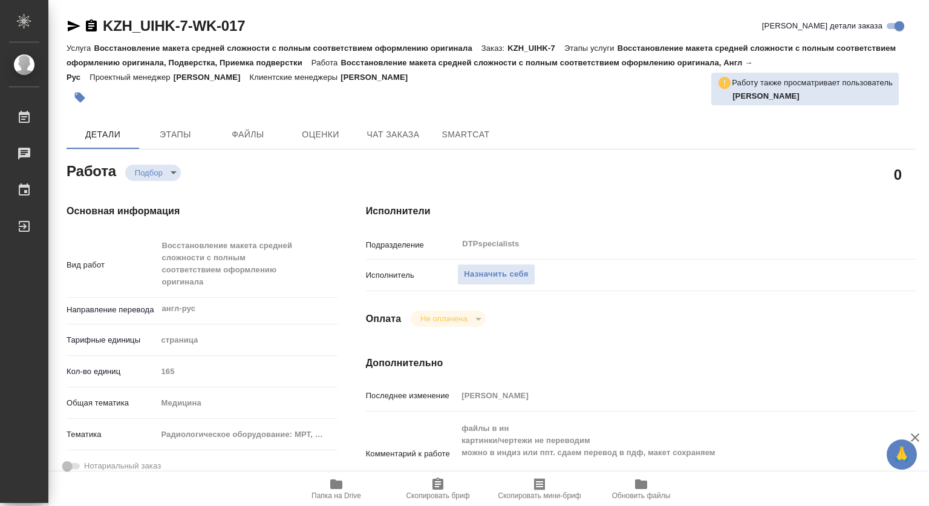
scroll to position [181, 0]
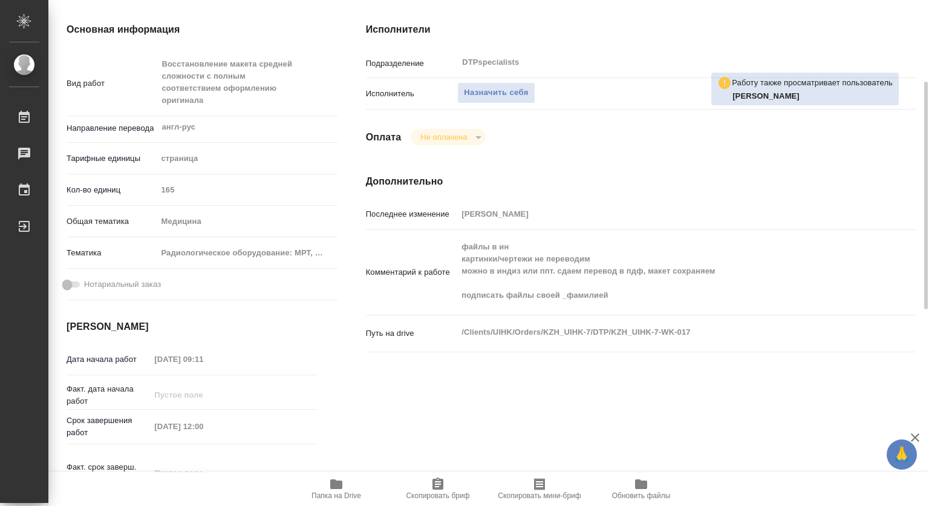
type textarea "x"
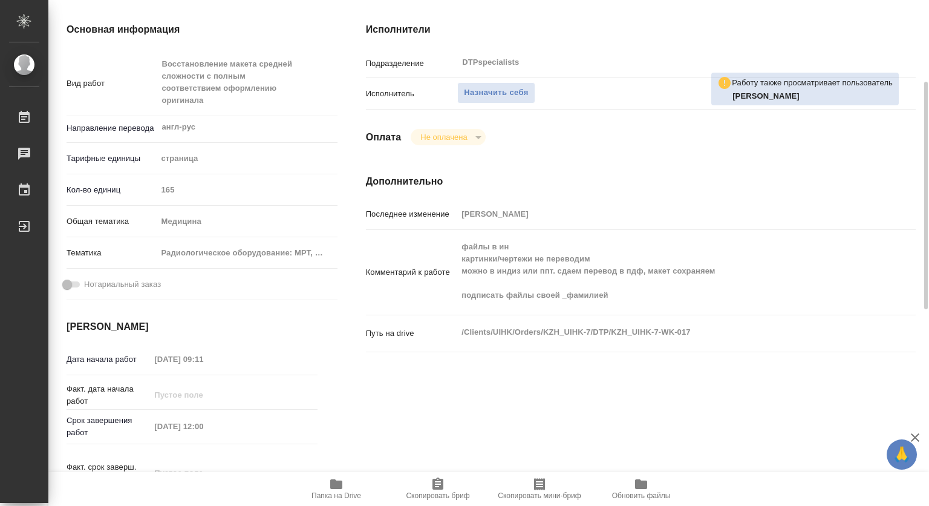
type textarea "x"
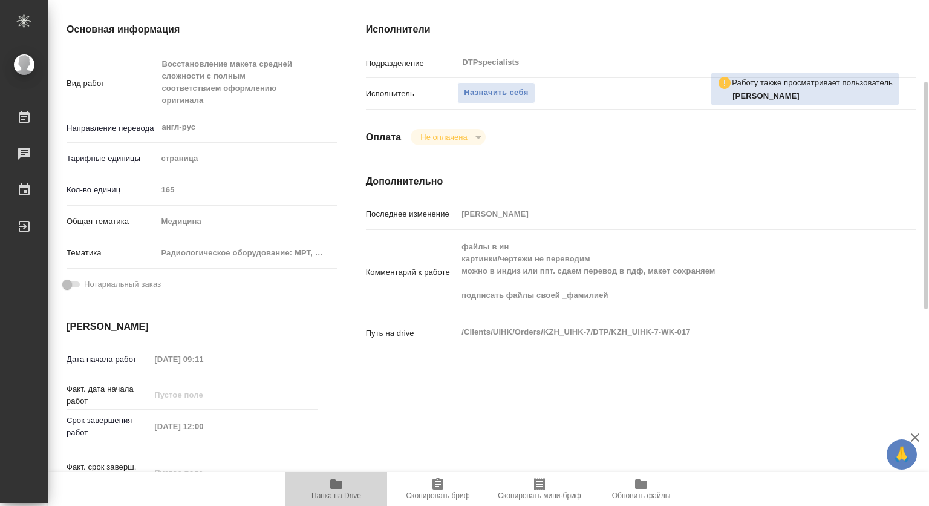
click at [340, 489] on icon "button" at bounding box center [336, 484] width 15 height 15
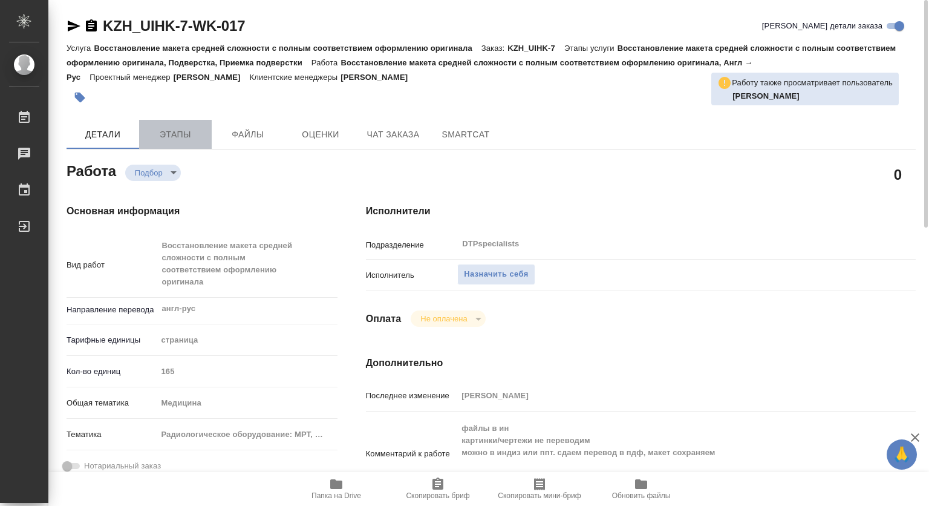
click at [167, 142] on button "Этапы" at bounding box center [175, 134] width 73 height 29
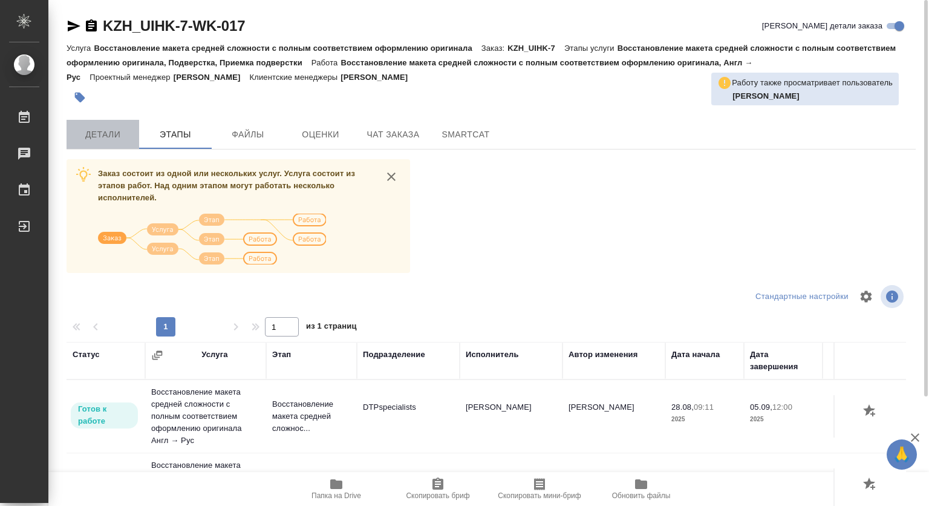
click at [99, 132] on span "Детали" at bounding box center [103, 134] width 58 height 15
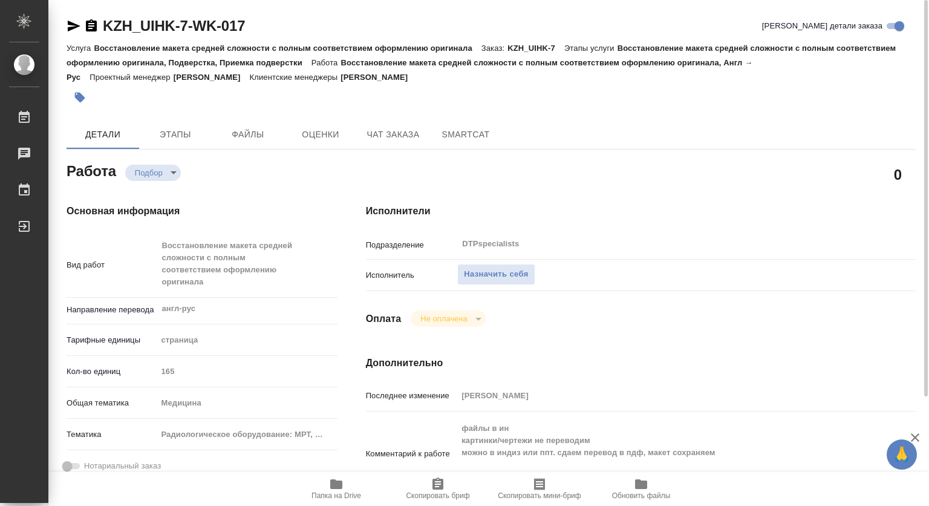
type textarea "x"
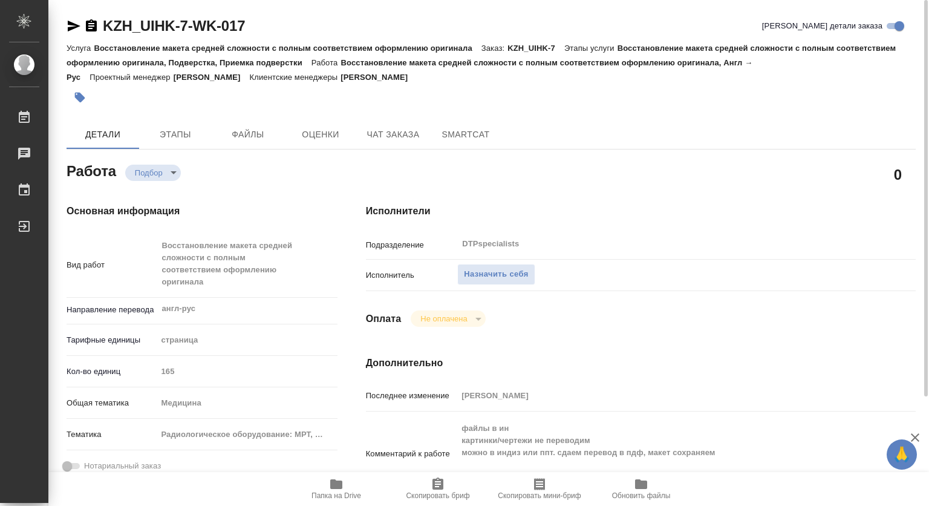
type textarea "x"
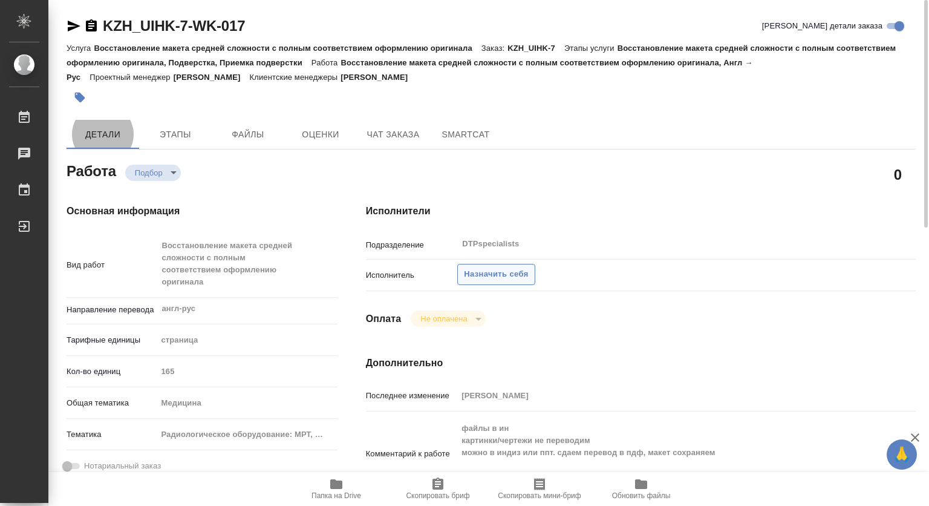
click at [512, 276] on span "Назначить себя" at bounding box center [496, 274] width 64 height 14
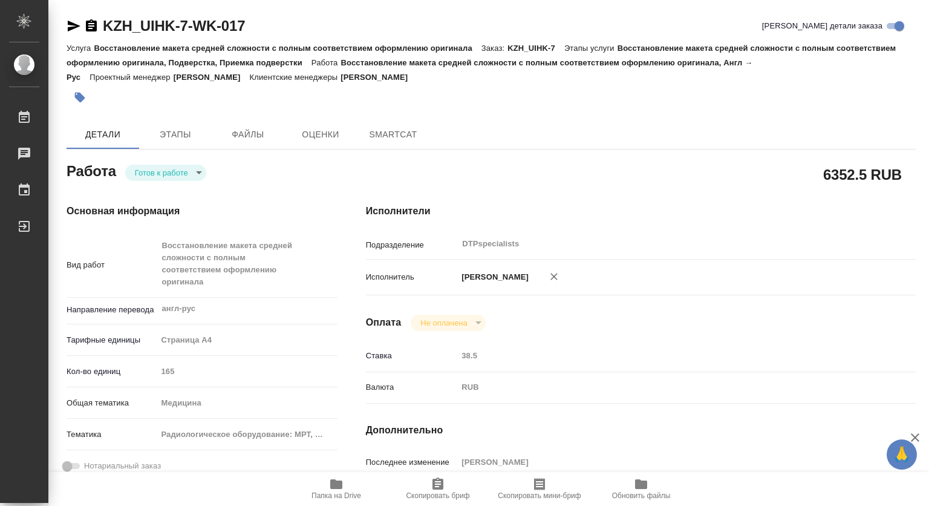
type textarea "x"
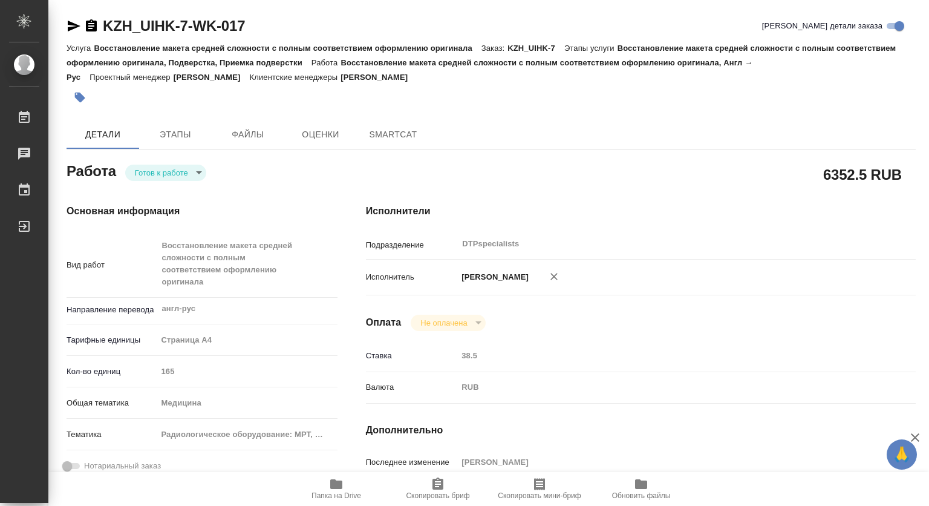
type textarea "x"
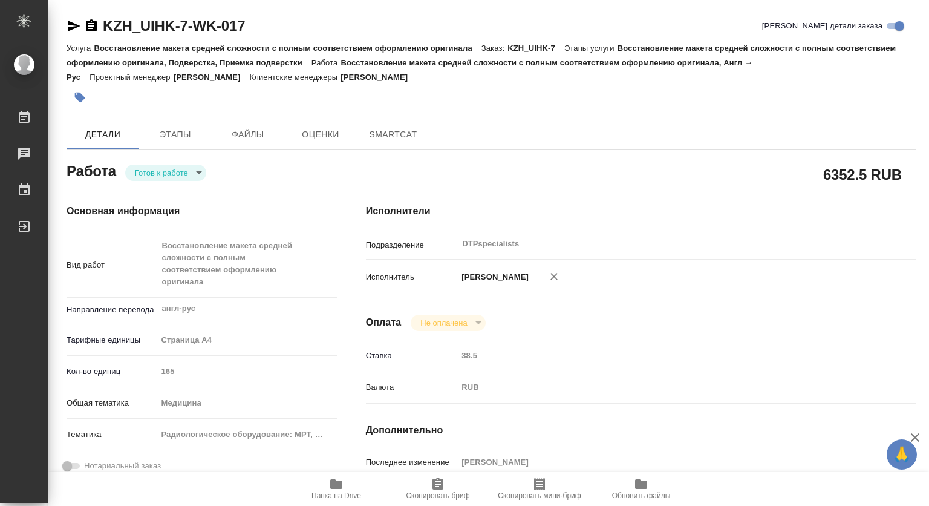
type textarea "x"
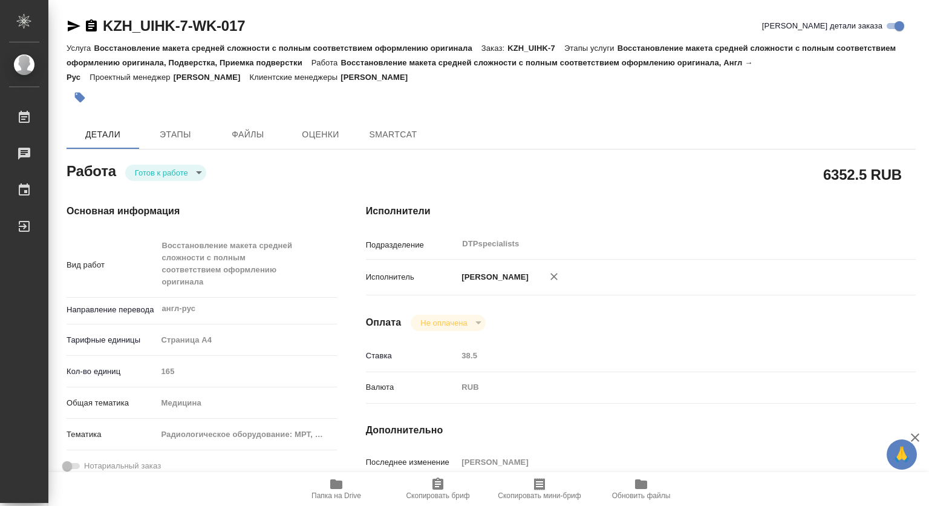
type textarea "x"
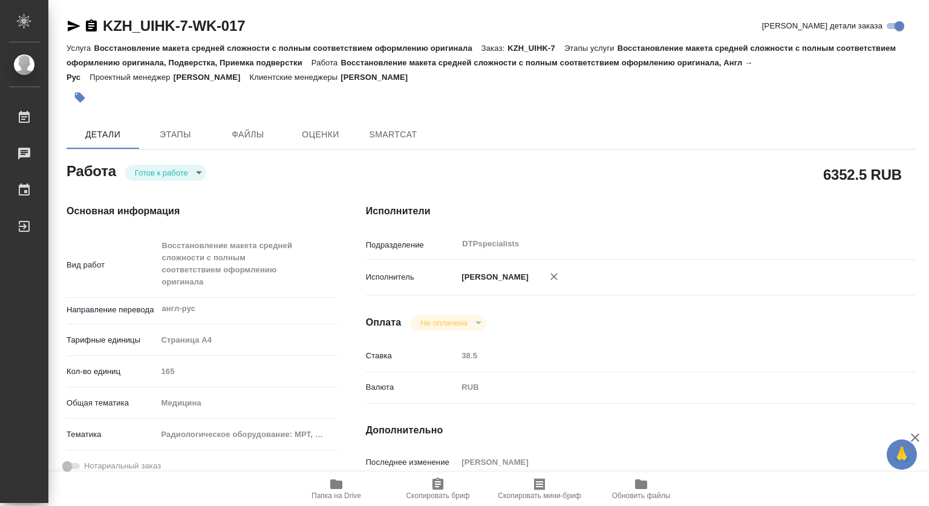
type textarea "x"
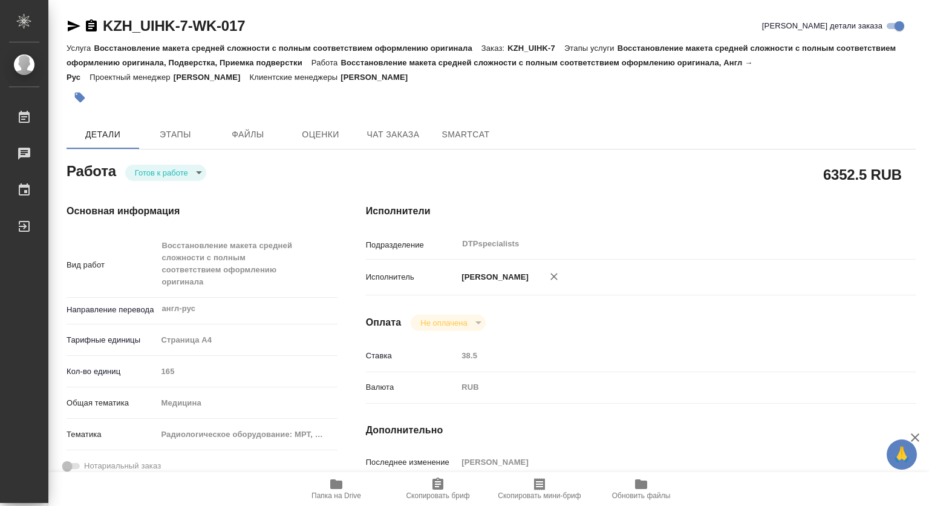
type textarea "x"
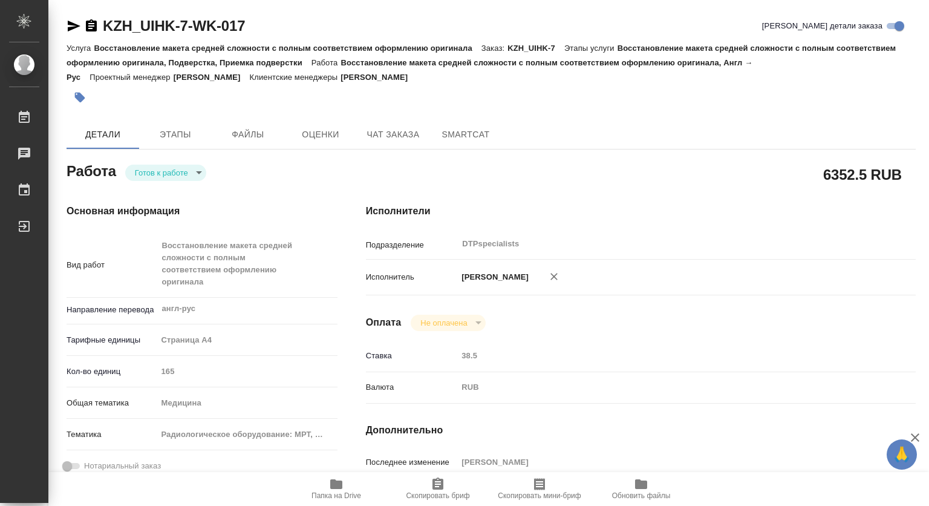
type textarea "x"
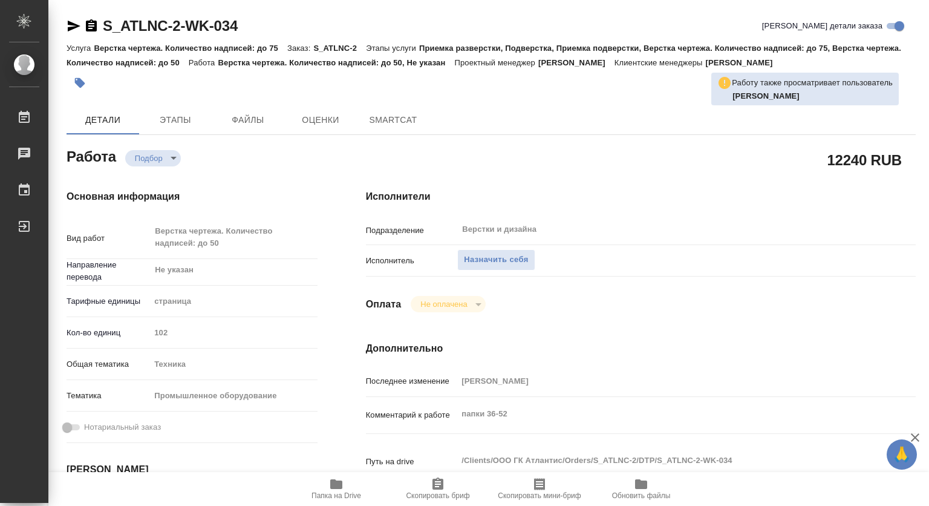
type textarea "x"
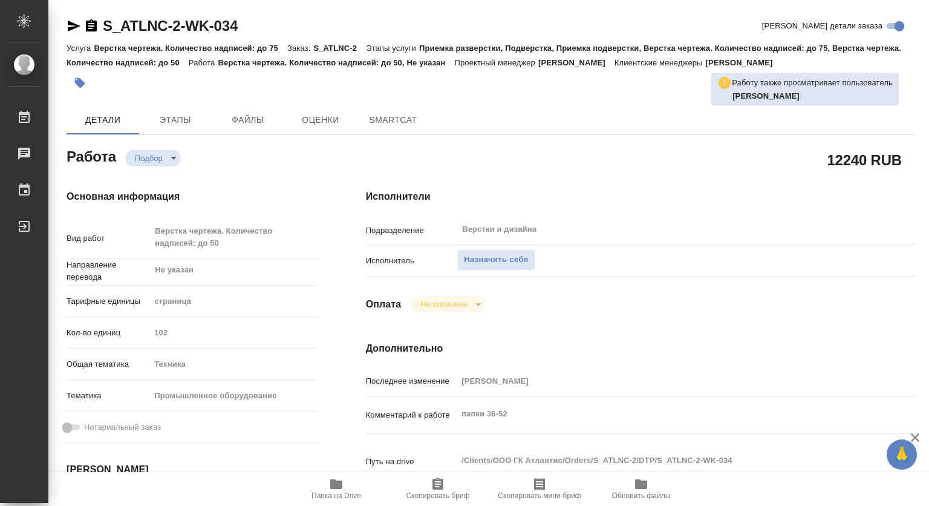
type textarea "x"
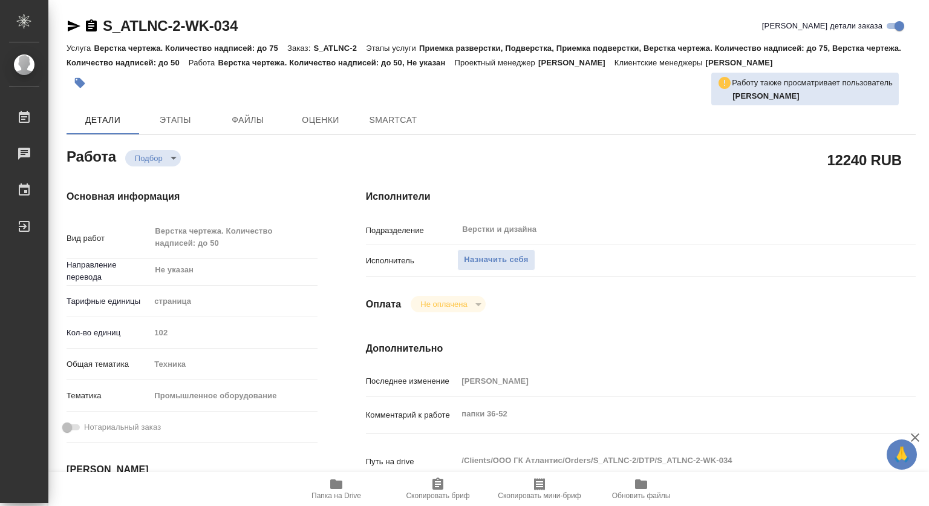
type textarea "x"
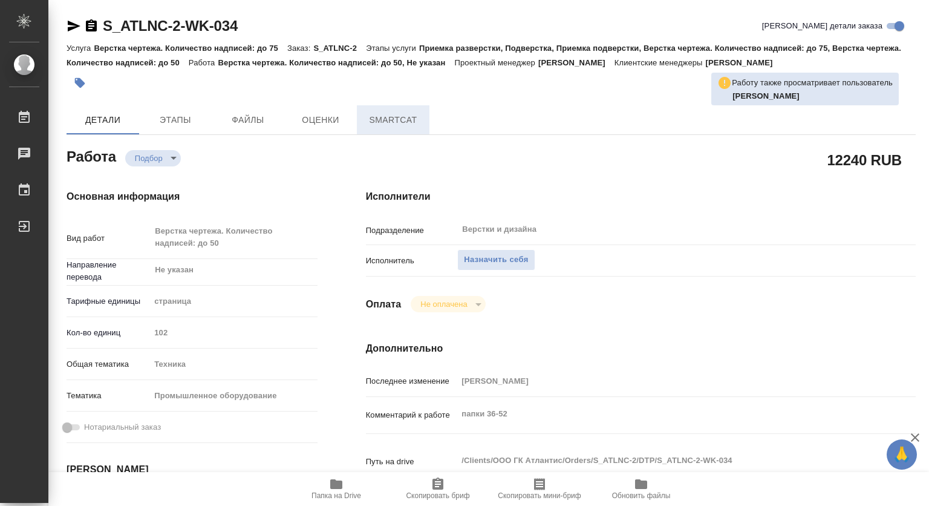
type textarea "x"
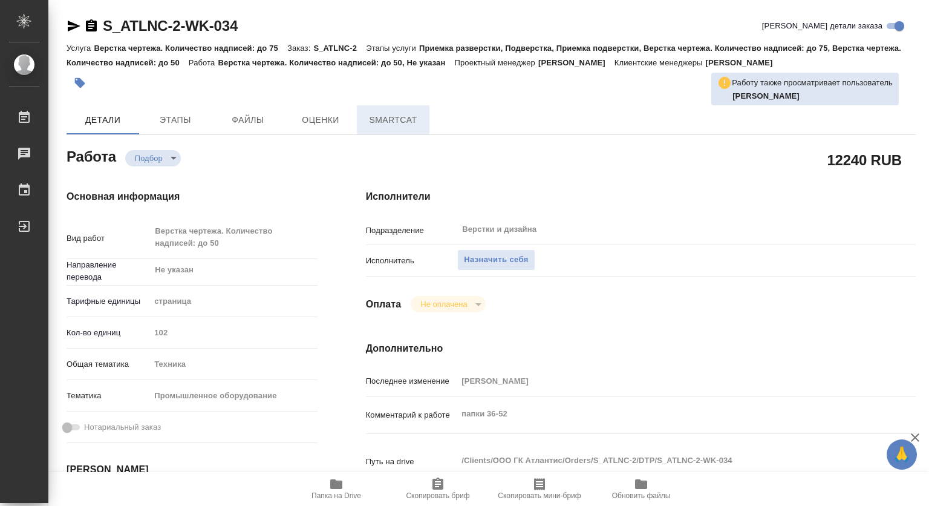
type textarea "x"
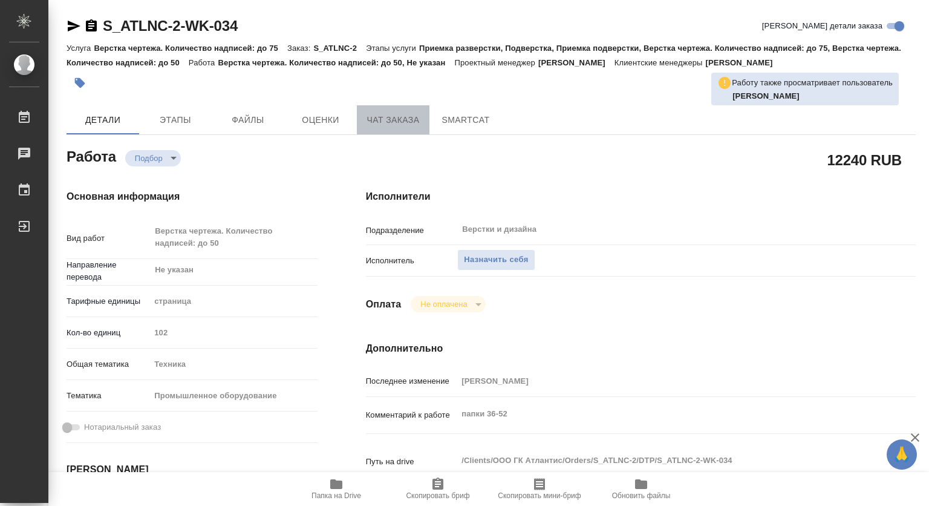
type textarea "x"
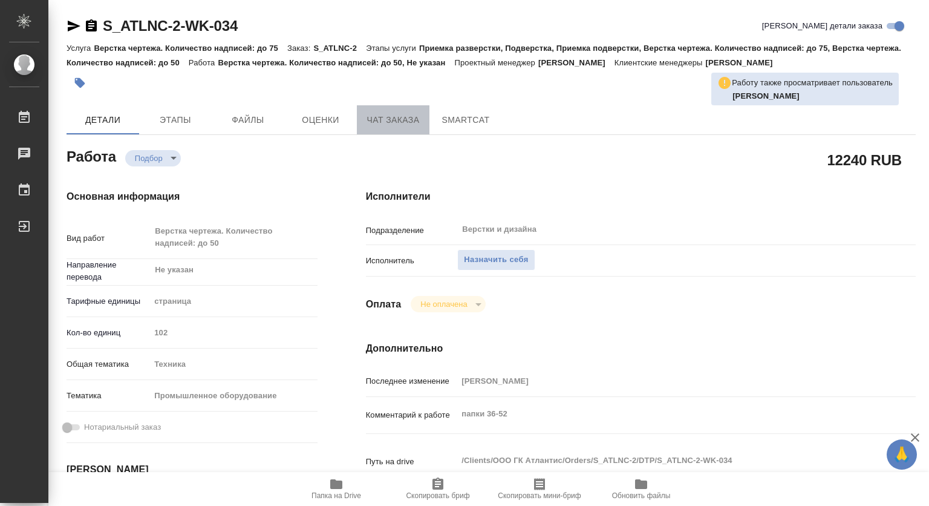
click at [387, 117] on span "Чат заказа" at bounding box center [393, 120] width 58 height 15
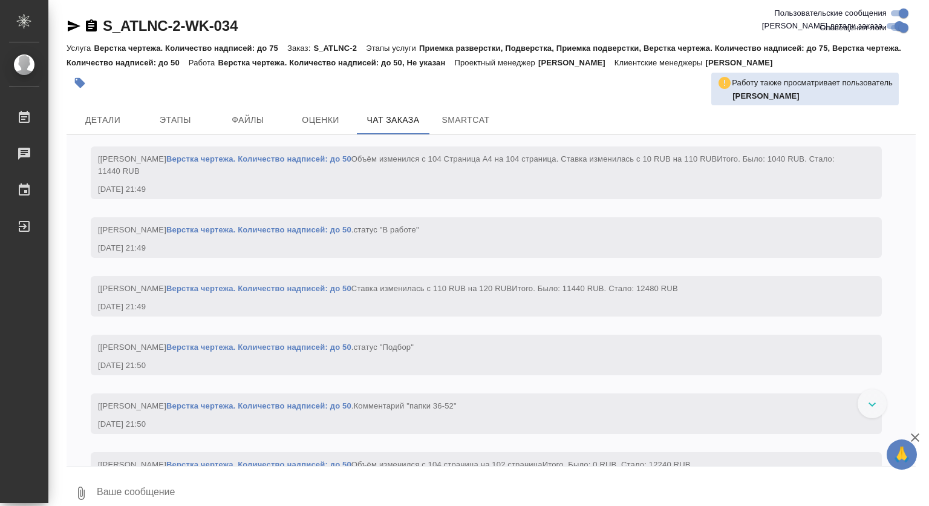
scroll to position [17030, 0]
